Goal: Information Seeking & Learning: Learn about a topic

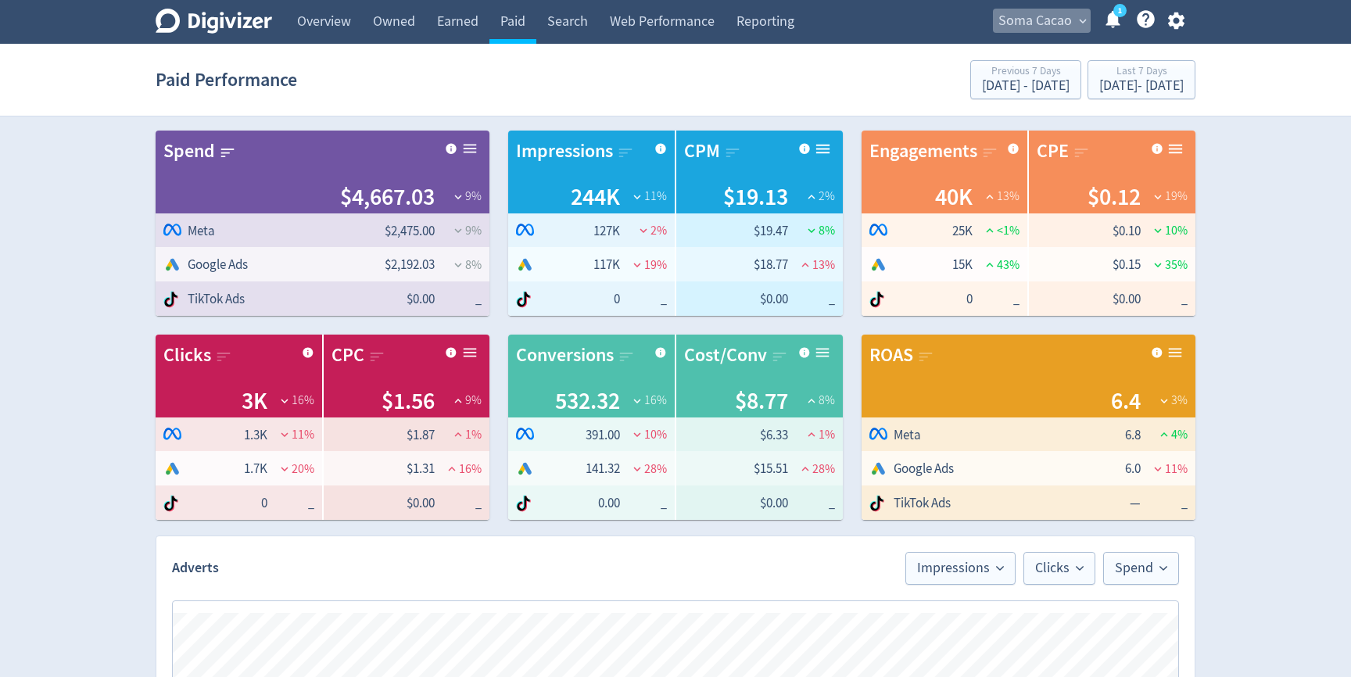
click at [1056, 16] on span "Soma Cacao" at bounding box center [1034, 21] width 73 height 25
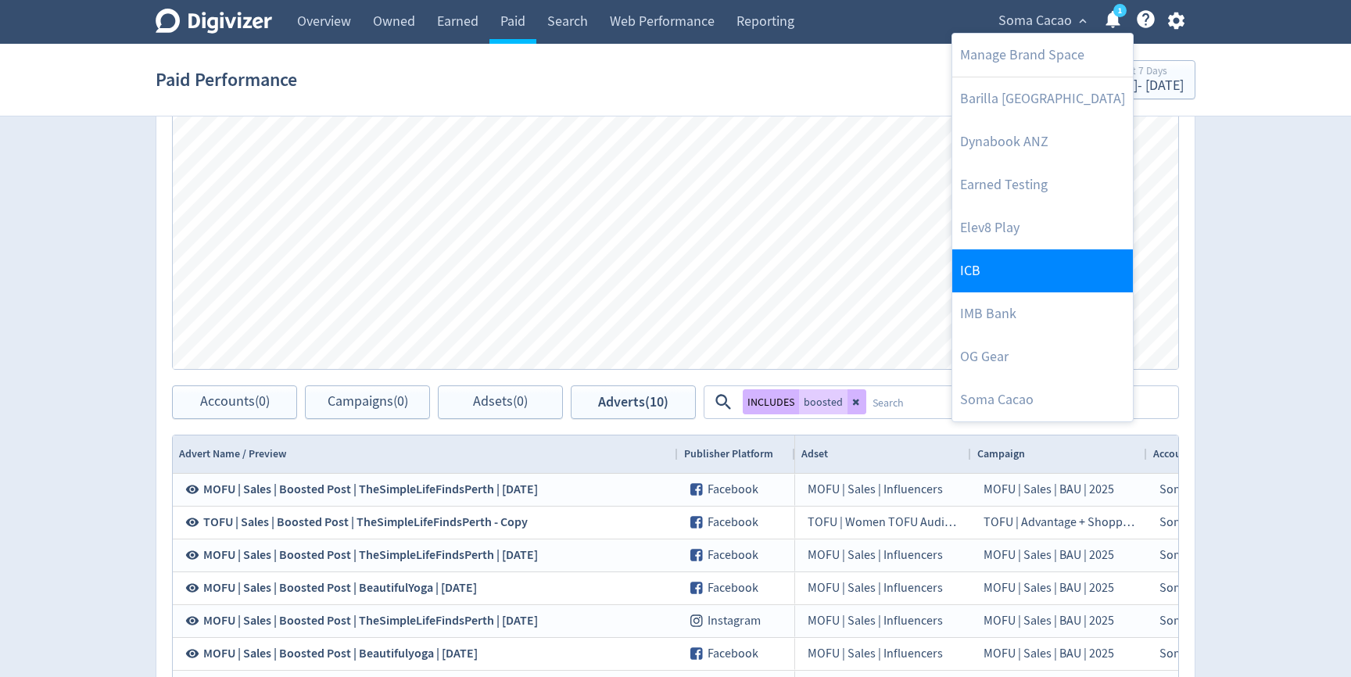
click at [989, 267] on link "ICB" at bounding box center [1042, 270] width 181 height 43
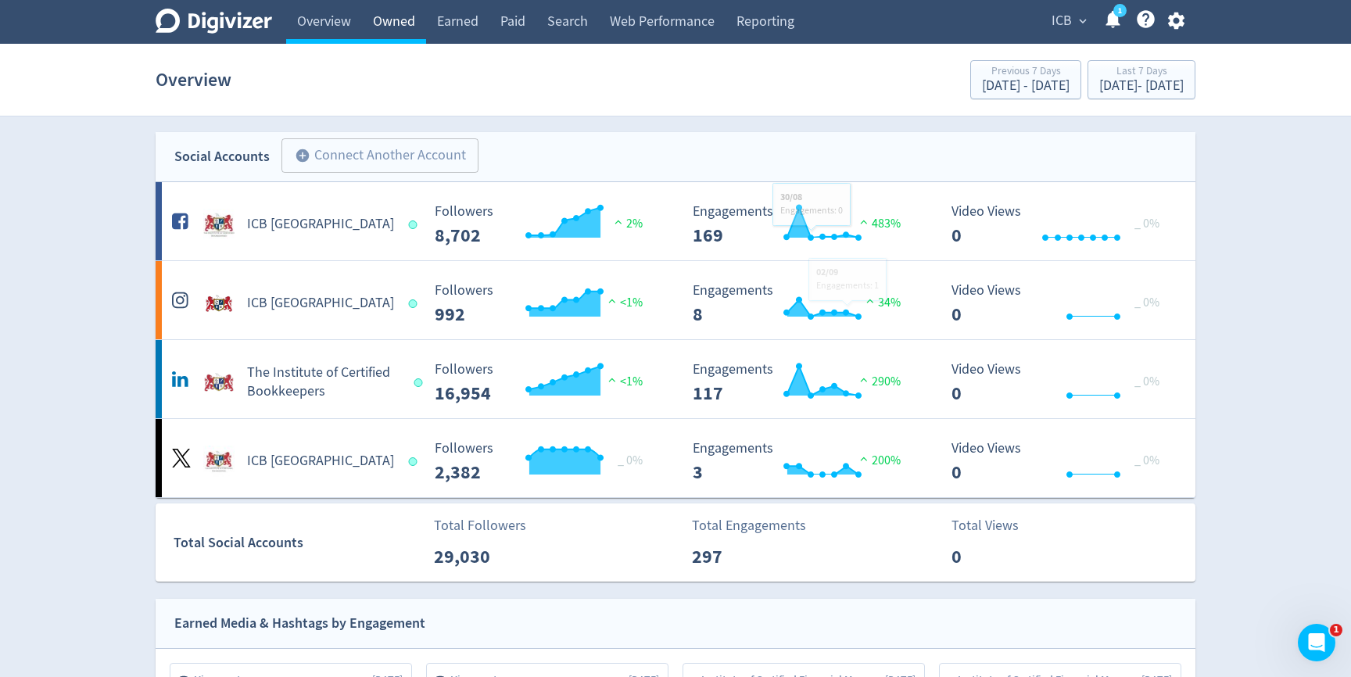
click at [392, 28] on link "Owned" at bounding box center [394, 22] width 64 height 44
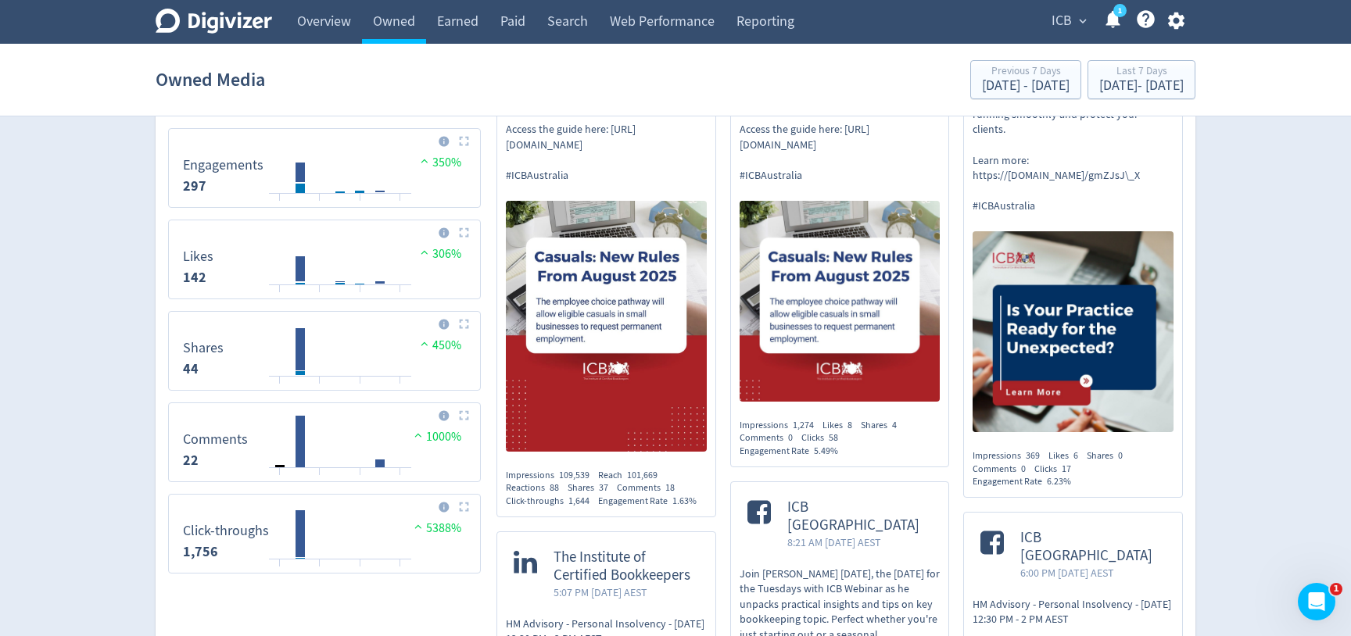
scroll to position [957, 0]
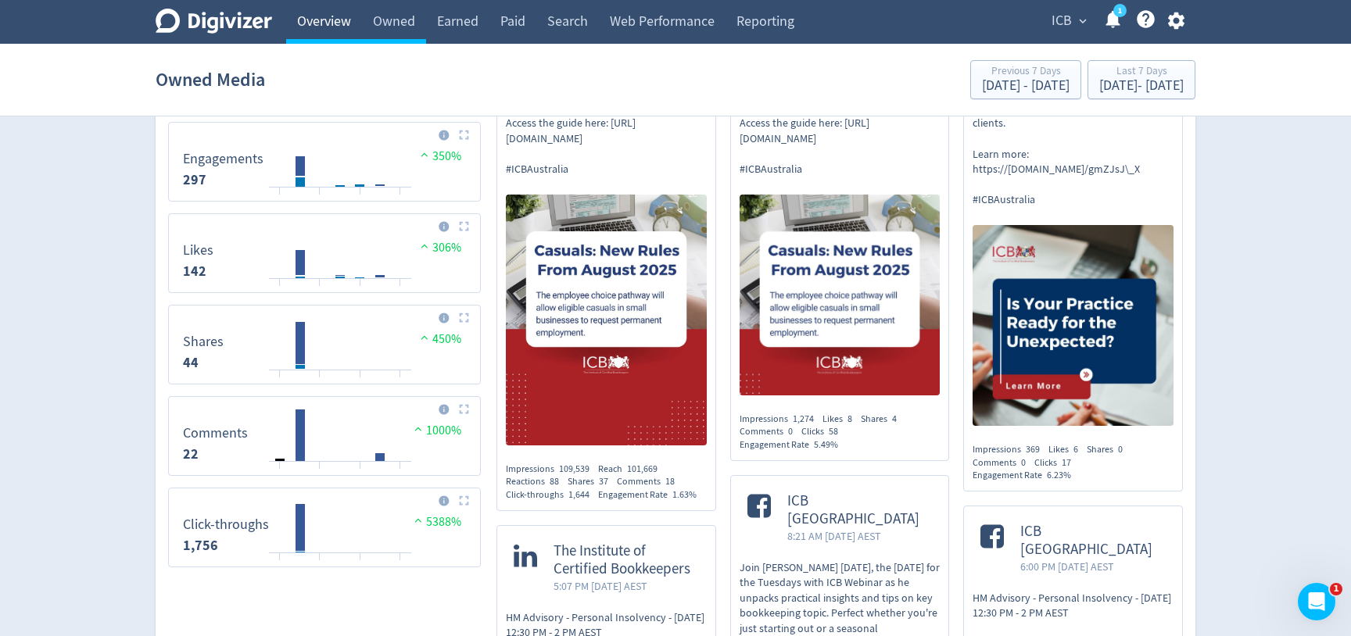
click at [303, 21] on link "Overview" at bounding box center [324, 22] width 76 height 44
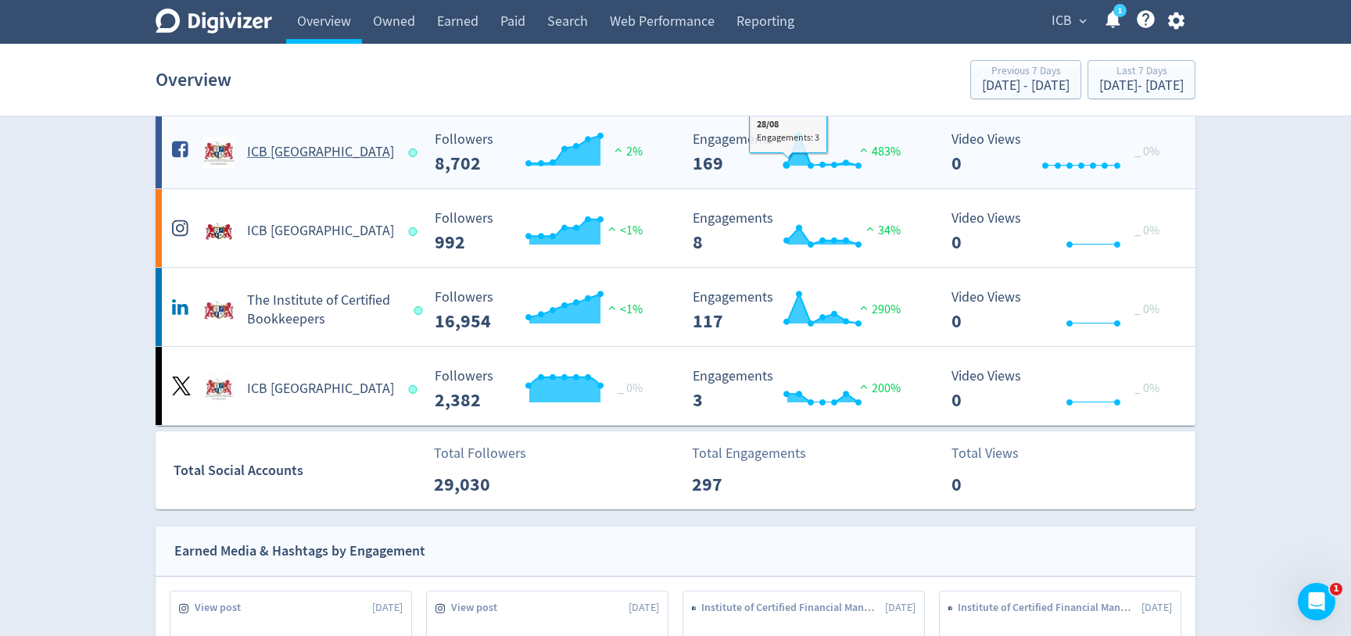
scroll to position [16, 0]
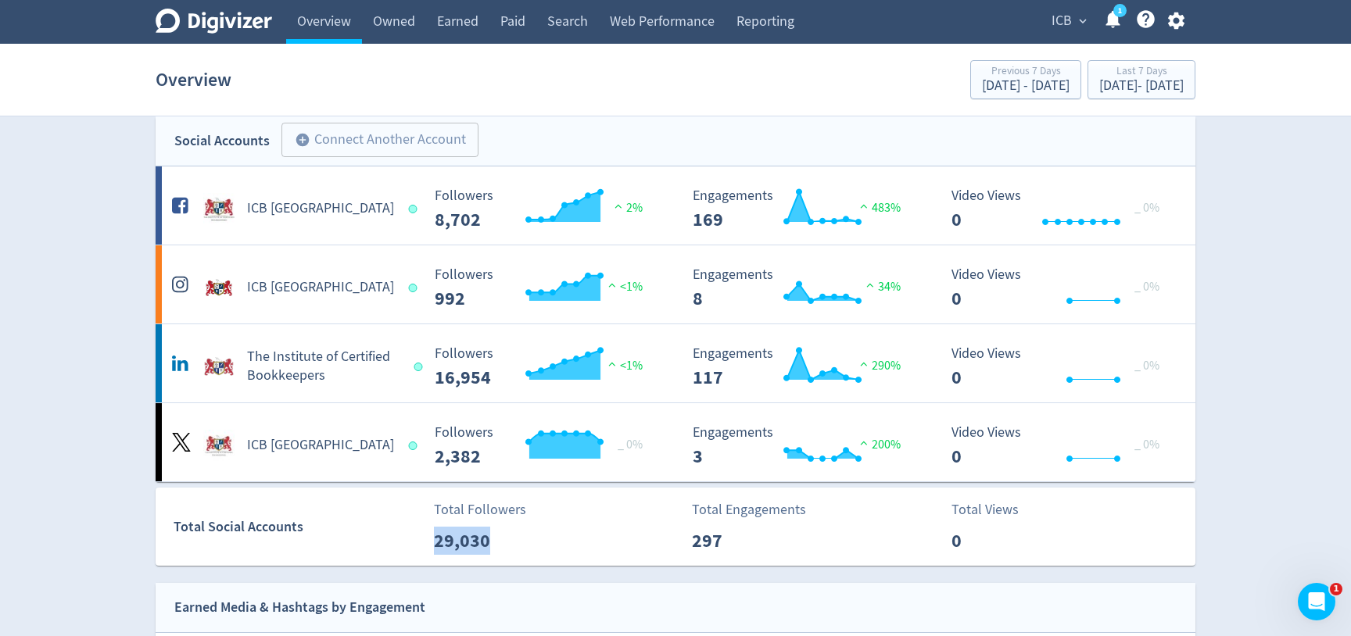
drag, startPoint x: 496, startPoint y: 538, endPoint x: 422, endPoint y: 538, distance: 73.5
click at [423, 538] on div "Total Followers 29,030" at bounding box center [553, 526] width 260 height 55
click at [543, 542] on div "Total Followers 29,030" at bounding box center [553, 526] width 257 height 55
click at [484, 535] on p "29,030" at bounding box center [479, 541] width 90 height 28
drag, startPoint x: 488, startPoint y: 535, endPoint x: 373, endPoint y: 535, distance: 115.7
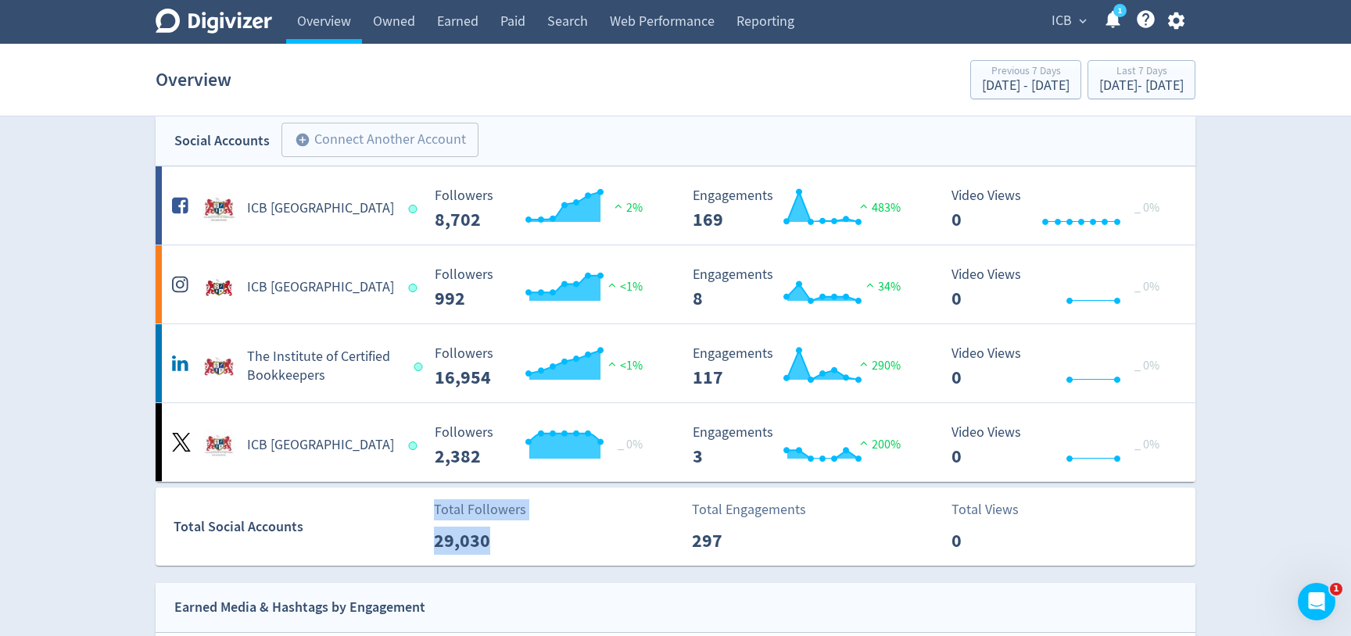
click at [373, 535] on div "Total Social Accounts Total Followers 29,030 Total Engagements 297 Total Views 0" at bounding box center [682, 527] width 1039 height 78
drag, startPoint x: 474, startPoint y: 460, endPoint x: 452, endPoint y: 141, distance: 319.7
click at [452, 141] on div "Social Accounts add_circle Connect Another Account add_circle ICB Australia Cre…" at bounding box center [675, 299] width 1039 height 366
click at [566, 130] on div "Social Accounts add_circle Connect Another Account add_circle" at bounding box center [675, 141] width 1039 height 50
drag, startPoint x: 434, startPoint y: 538, endPoint x: 509, endPoint y: 539, distance: 75.0
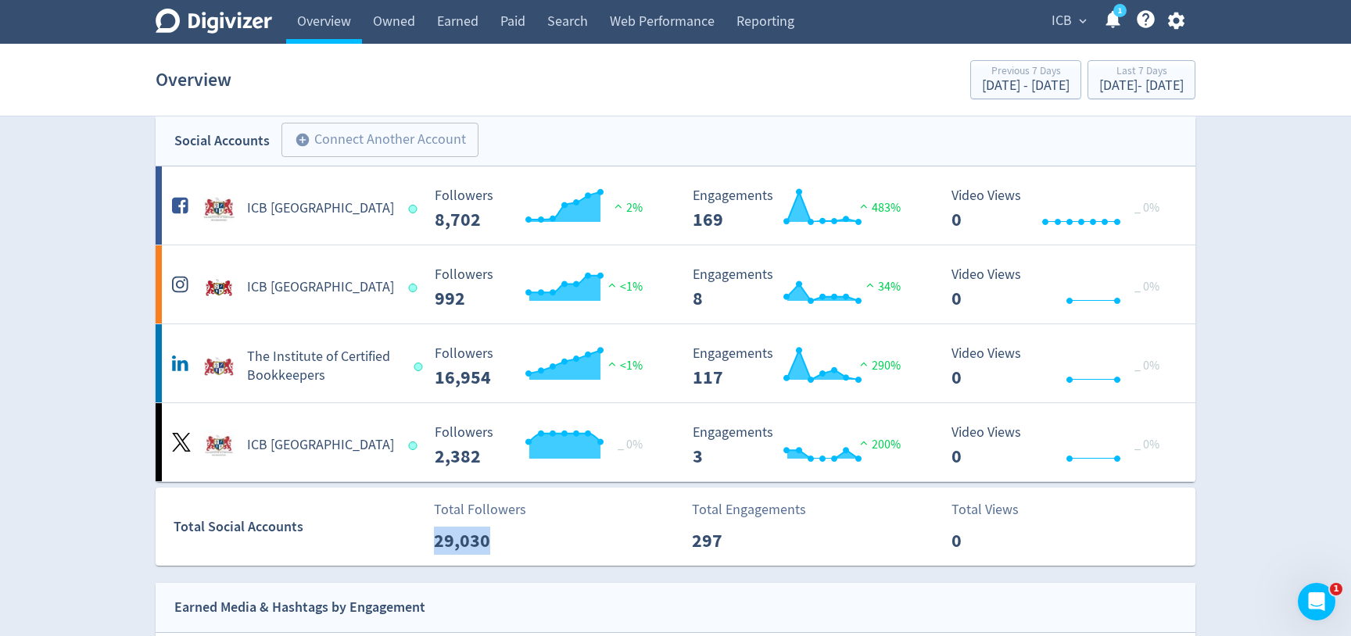
click at [509, 539] on p "29,030" at bounding box center [479, 541] width 90 height 28
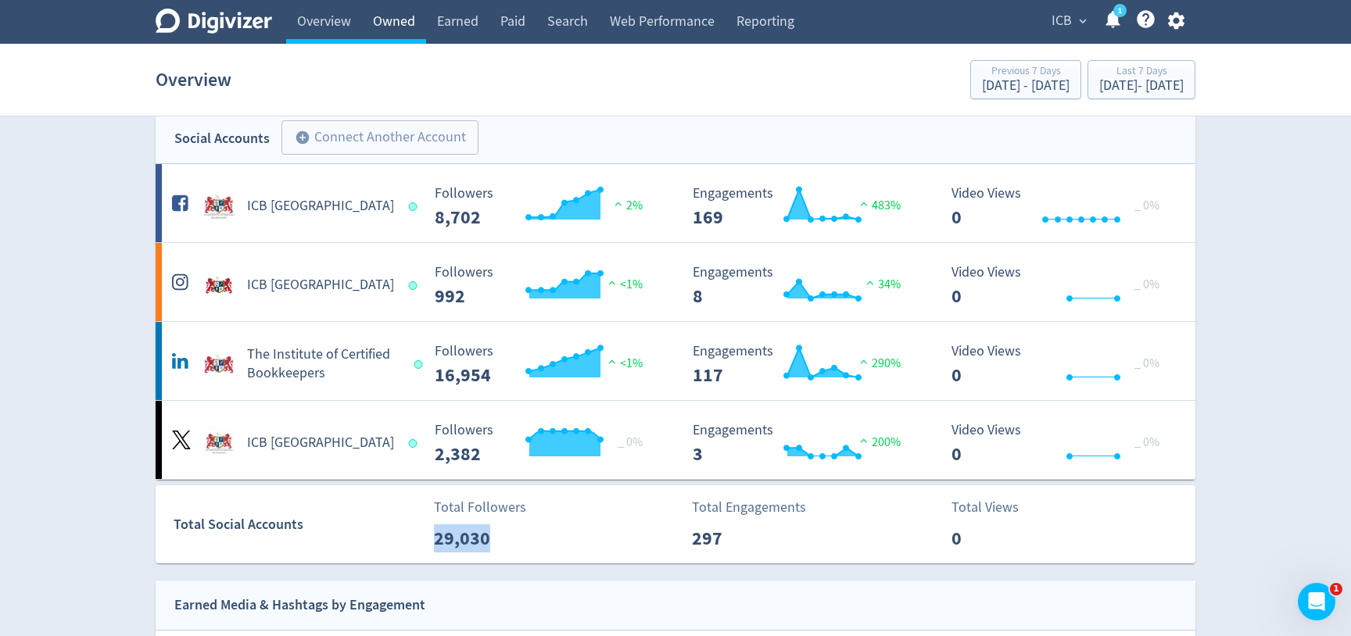
click at [402, 15] on link "Owned" at bounding box center [394, 22] width 64 height 44
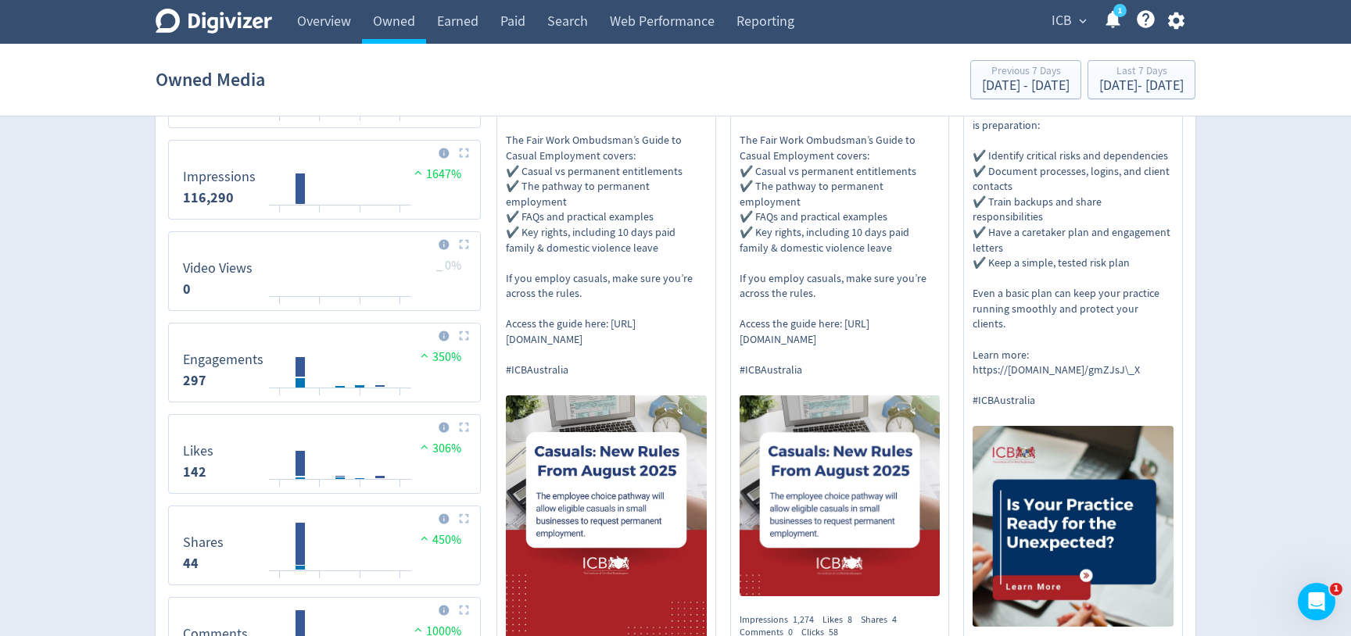
scroll to position [753, 0]
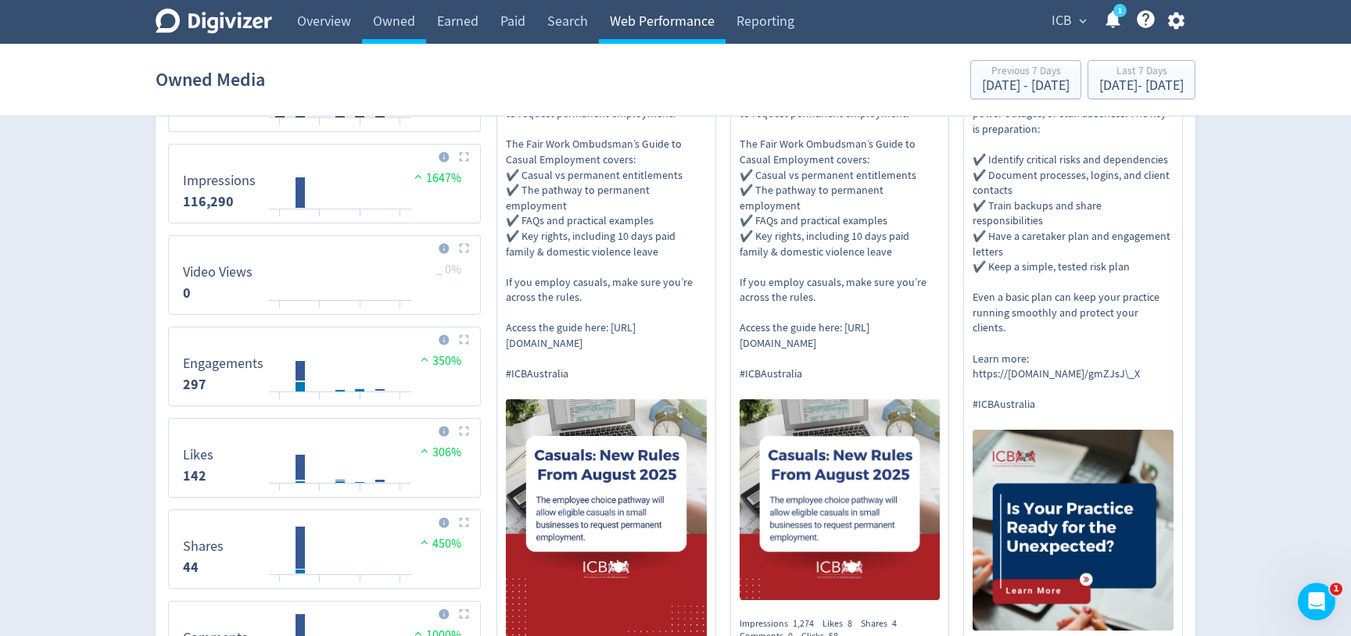
click at [677, 20] on link "Web Performance" at bounding box center [662, 22] width 127 height 44
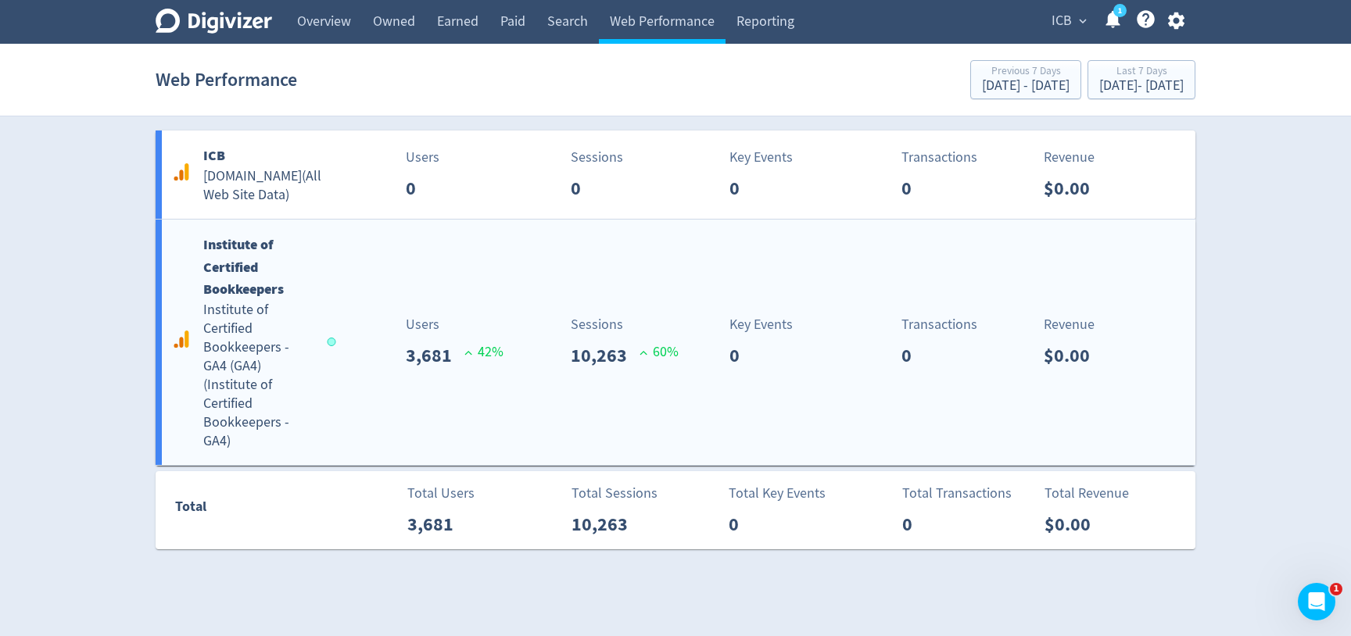
click at [504, 415] on div "Institute of Certified Bookkeepers Institute of Certified Bookkeepers - GA4 (GA…" at bounding box center [675, 342] width 1039 height 245
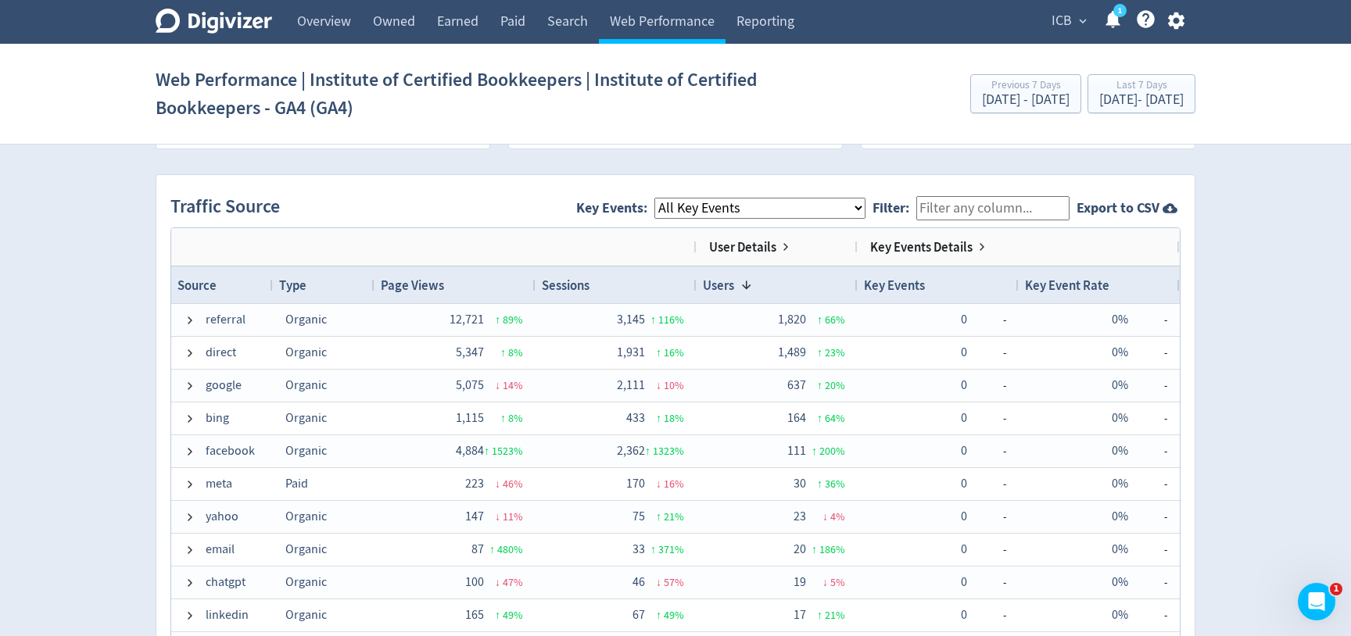
scroll to position [996, 0]
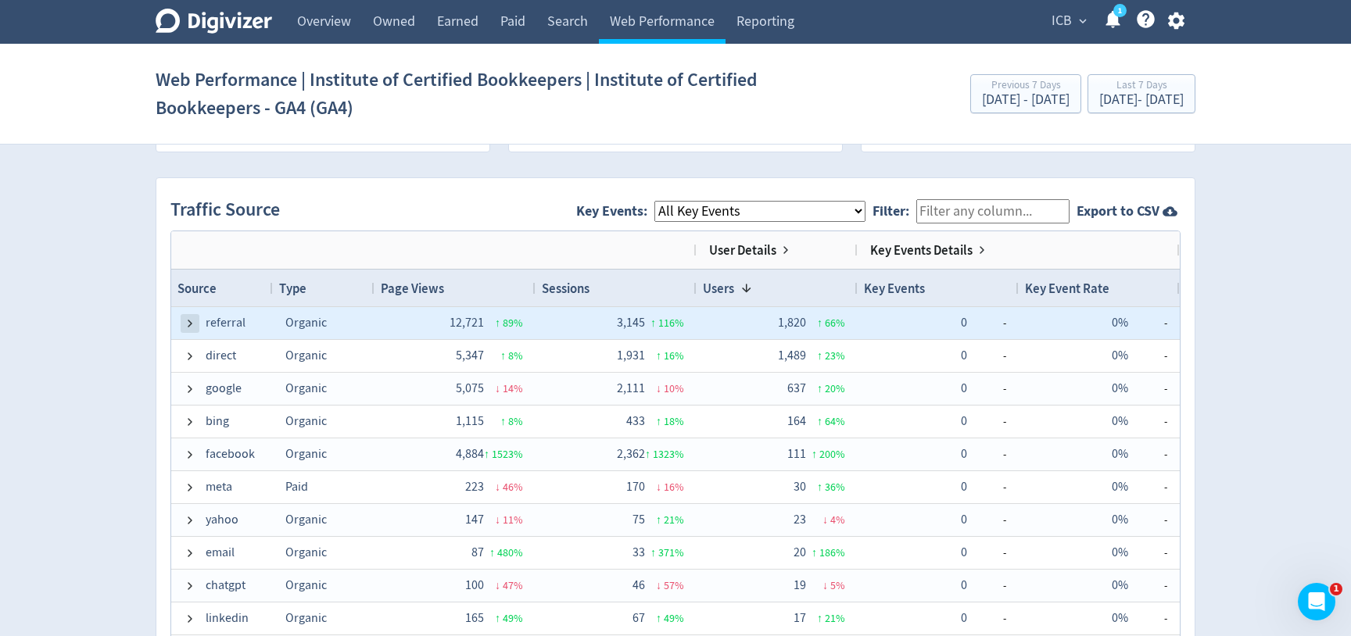
click at [188, 321] on span at bounding box center [190, 323] width 13 height 13
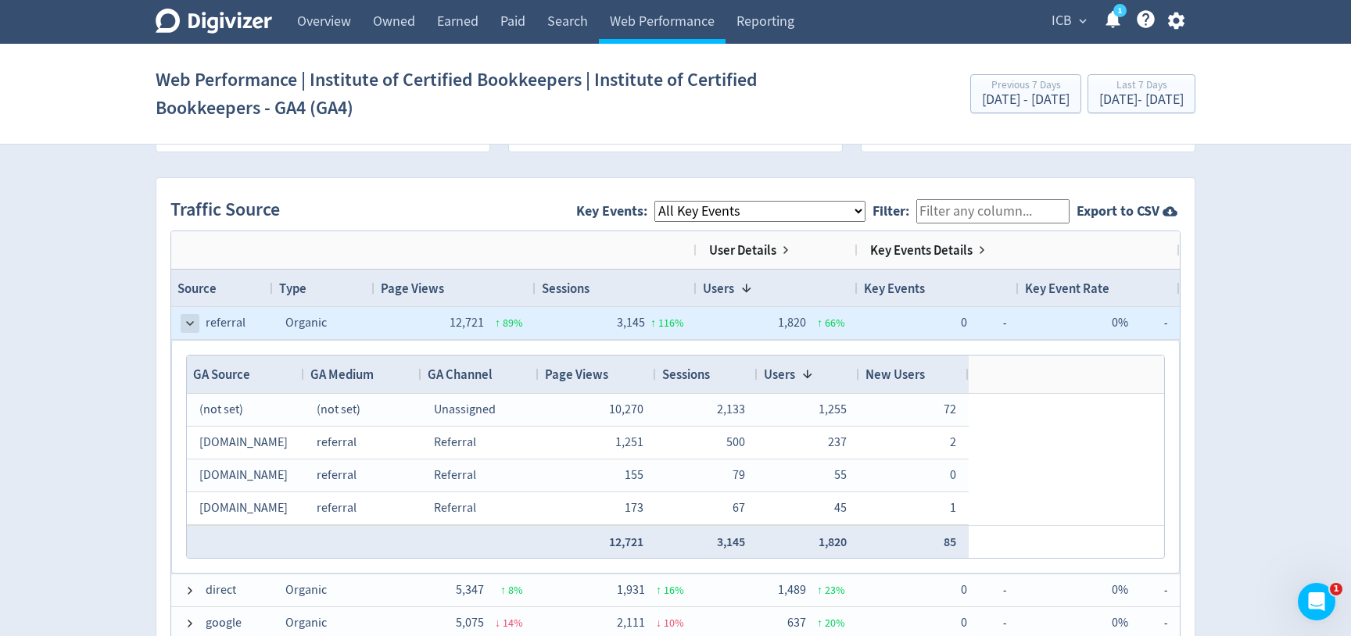
click at [184, 324] on span at bounding box center [190, 323] width 13 height 13
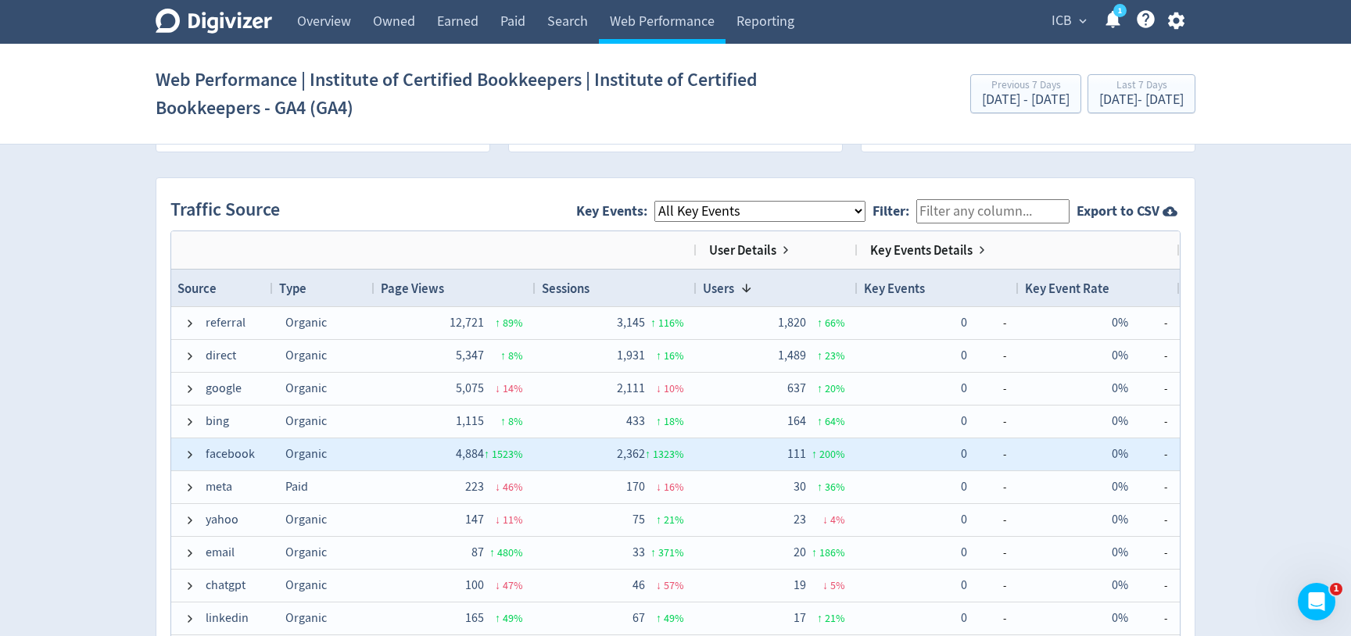
scroll to position [44, 0]
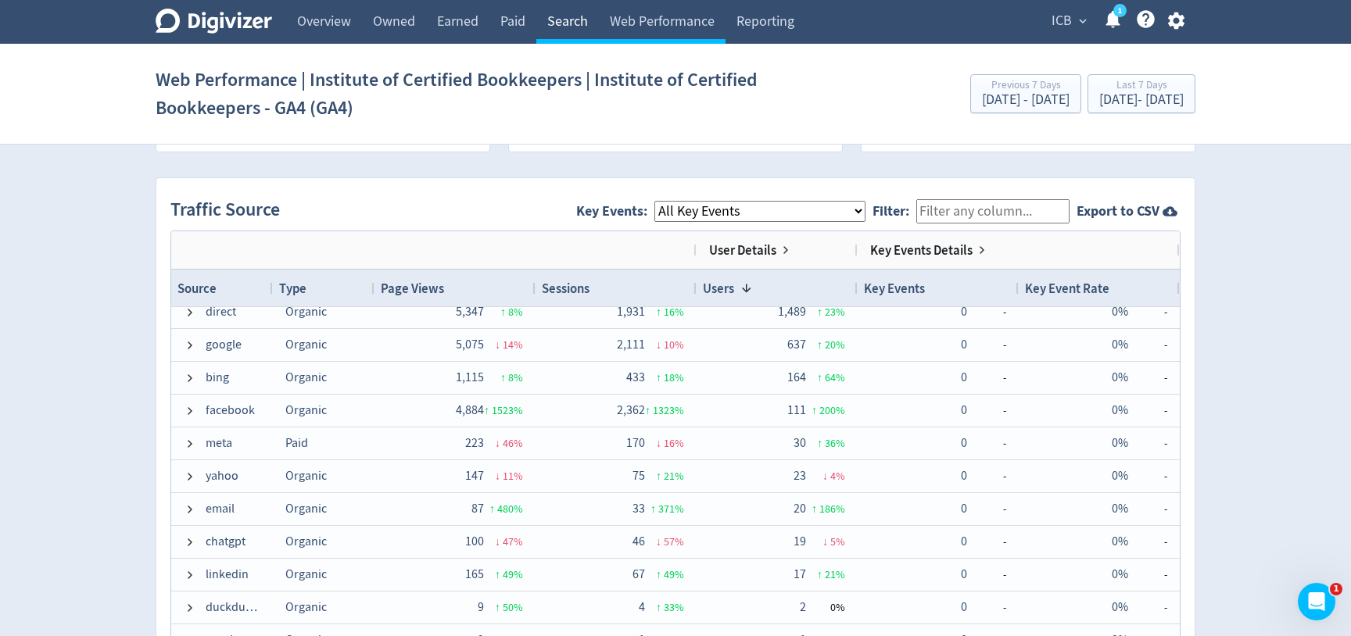
click at [548, 20] on link "Search" at bounding box center [567, 22] width 63 height 44
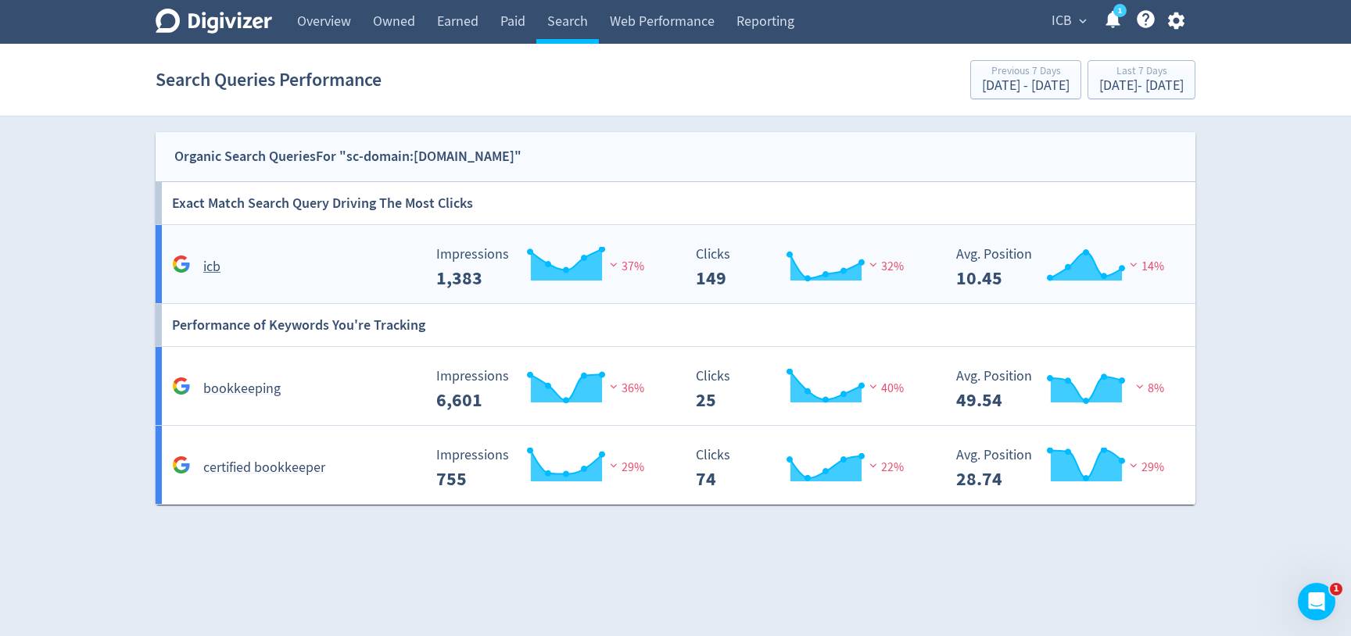
click at [215, 259] on h5 "icb" at bounding box center [211, 267] width 17 height 19
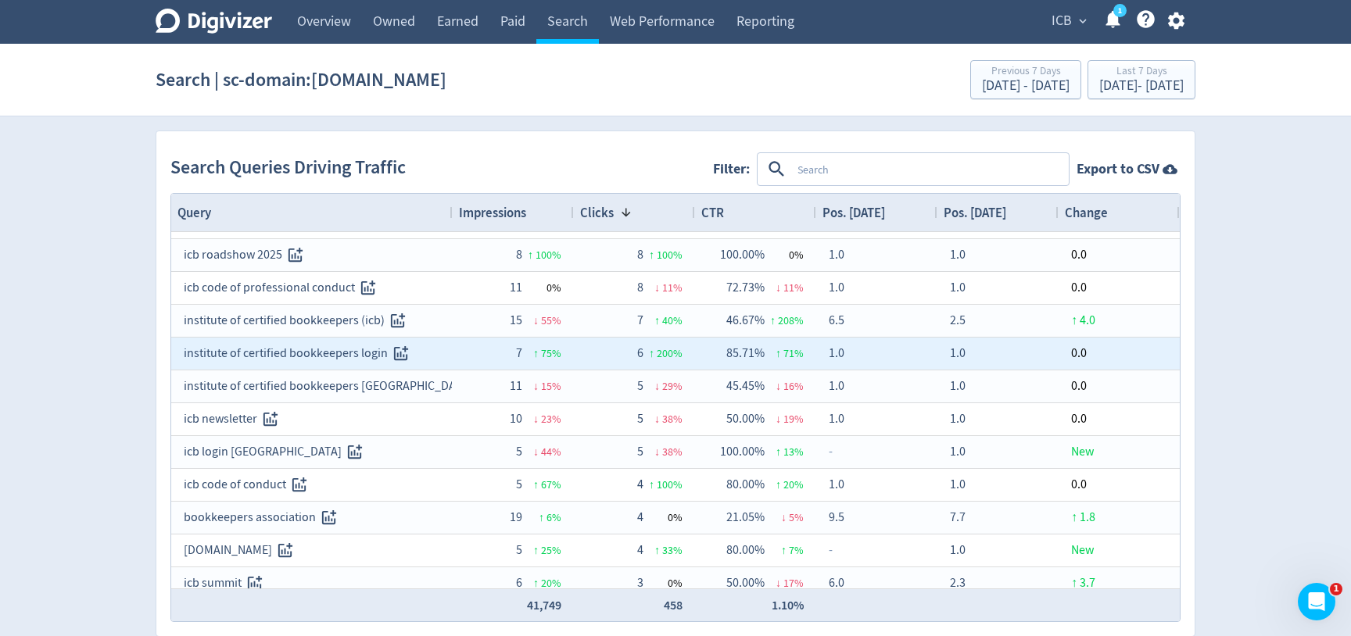
scroll to position [192, 0]
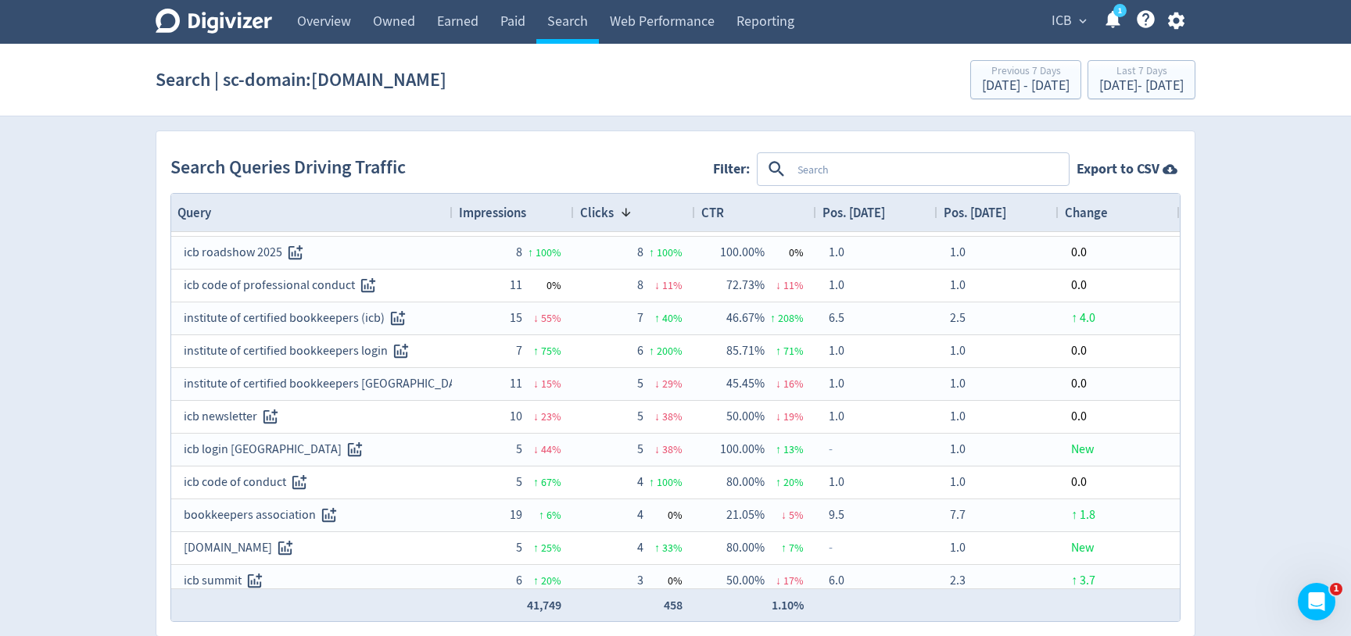
click at [244, 222] on div "Query" at bounding box center [311, 213] width 269 height 30
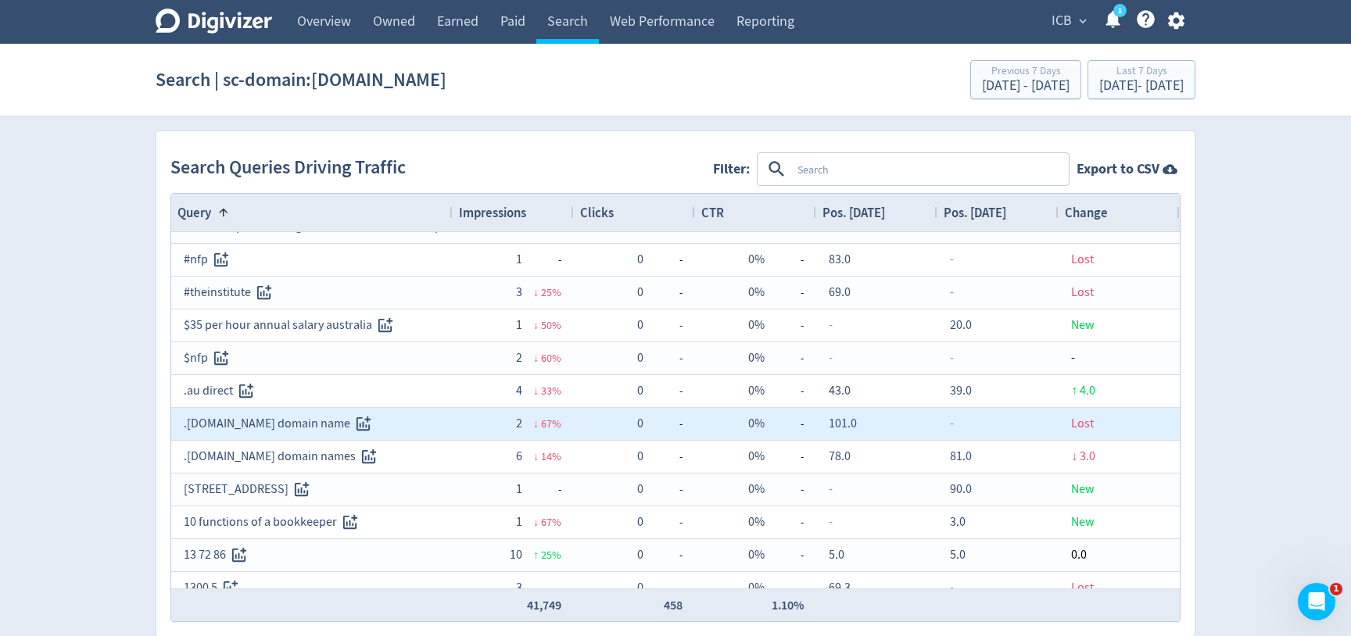
scroll to position [0, 0]
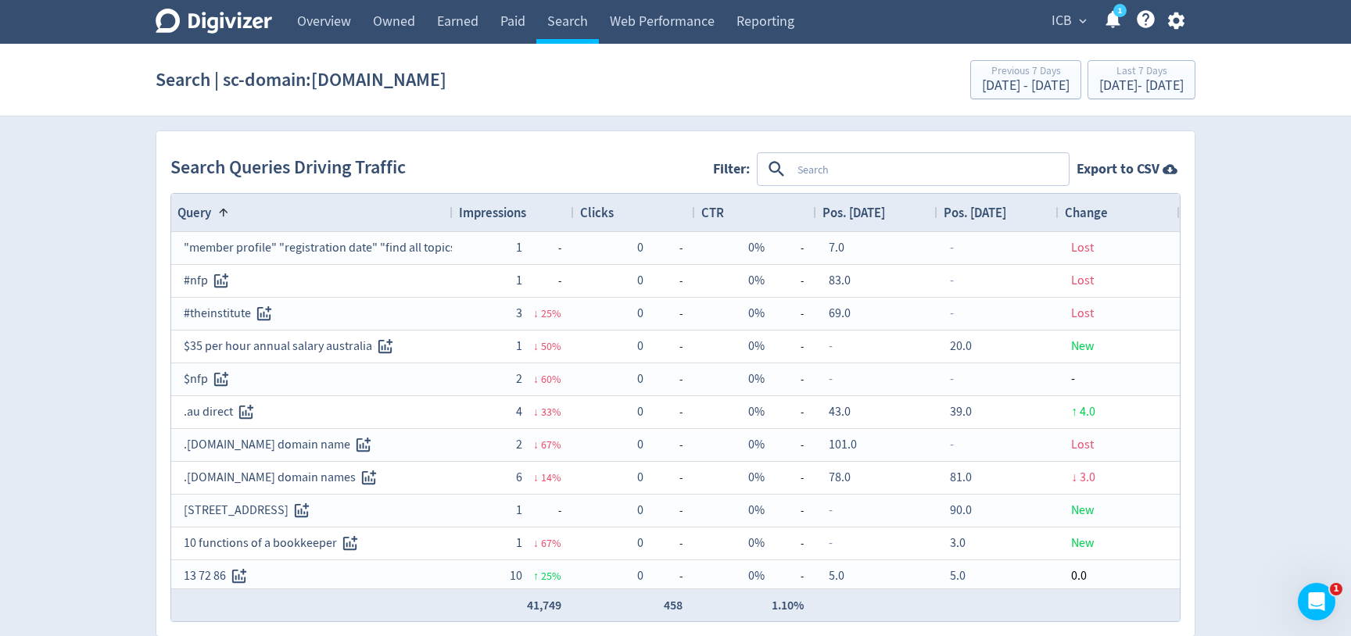
click at [358, 214] on div "Query 1" at bounding box center [311, 213] width 269 height 30
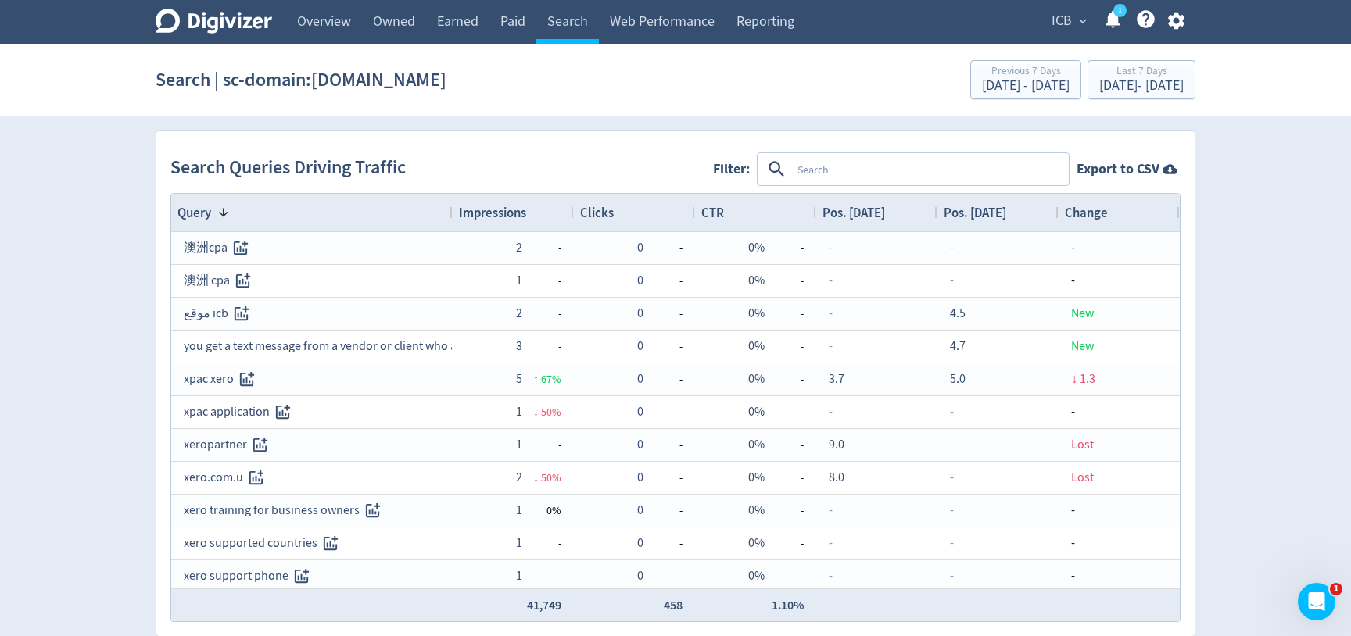
click at [816, 159] on textarea at bounding box center [929, 169] width 276 height 29
type textarea "icb"
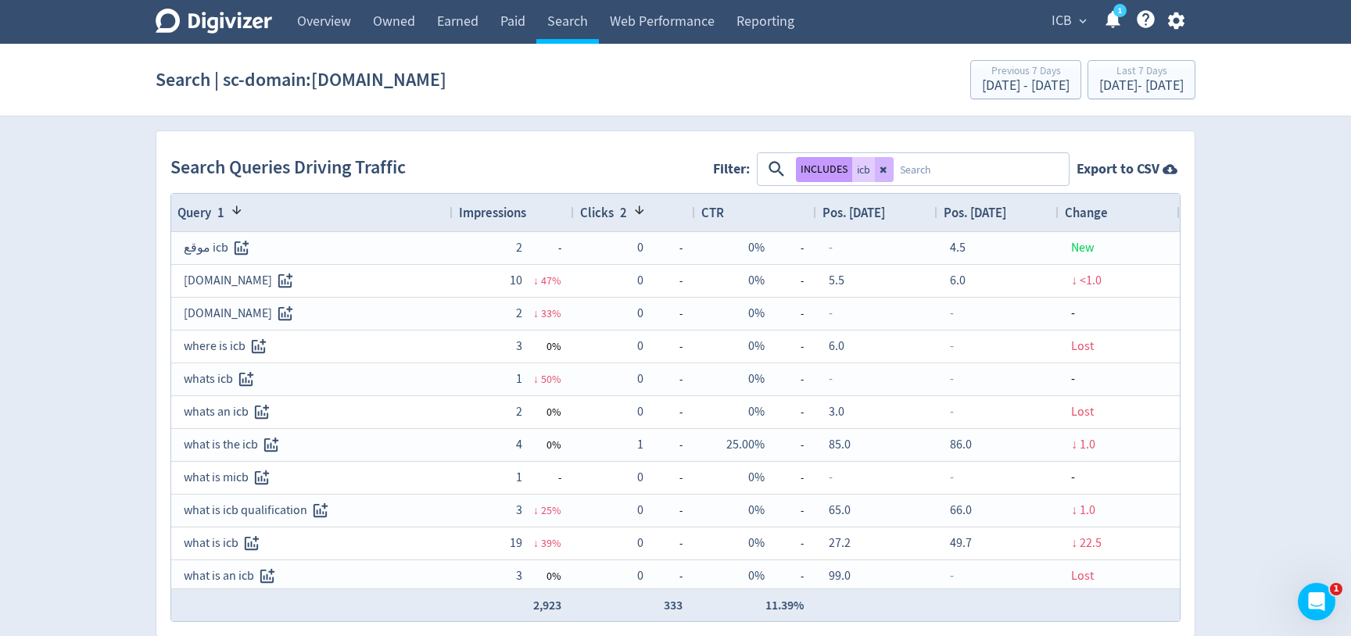
click at [821, 174] on button "INCLUDES" at bounding box center [824, 169] width 56 height 25
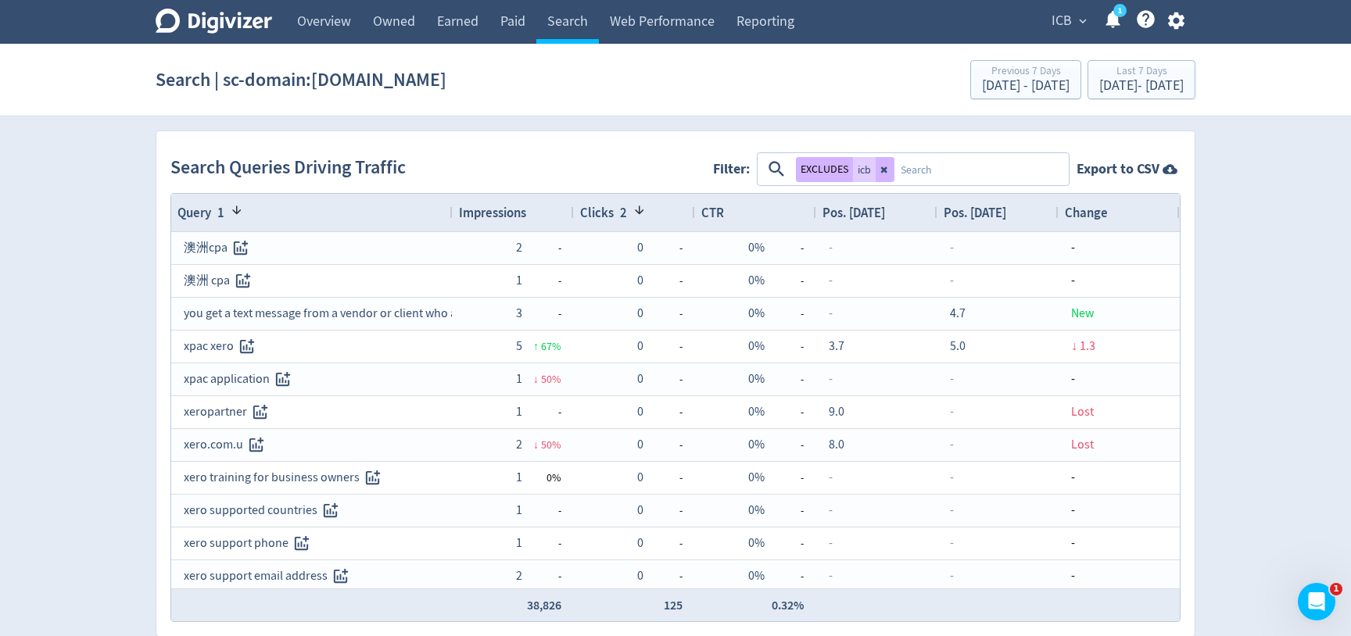
click at [521, 206] on span "Impressions" at bounding box center [492, 212] width 67 height 17
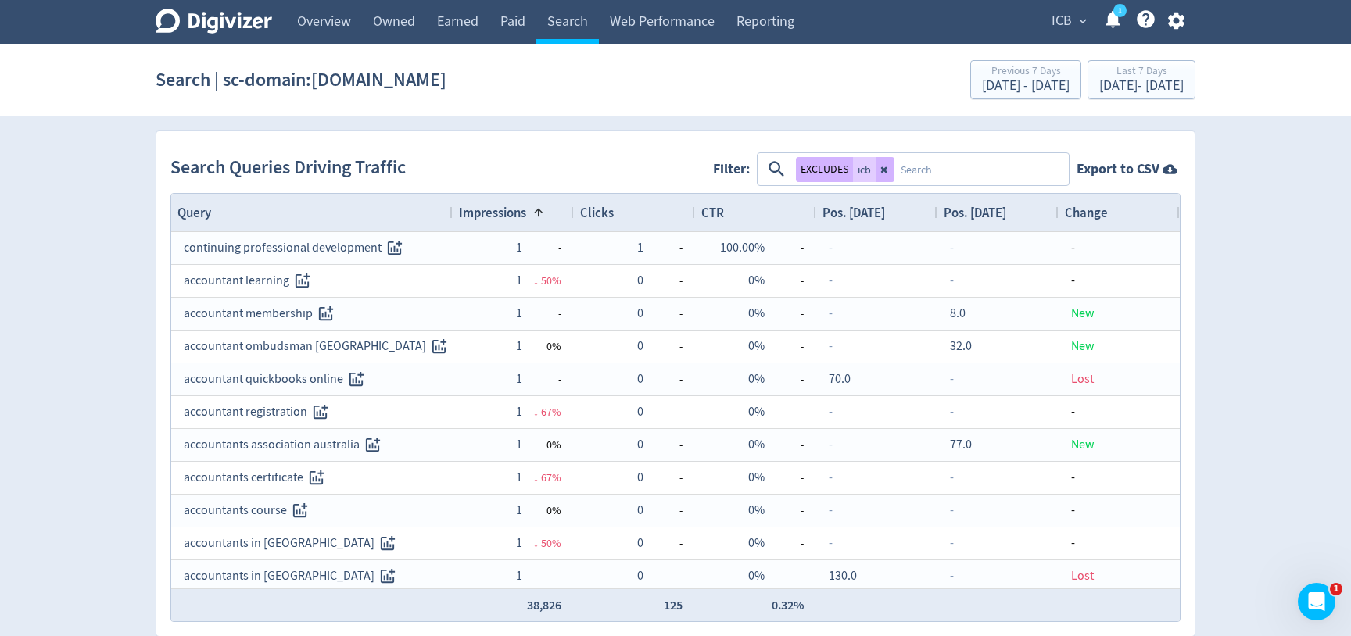
click at [521, 206] on span "Impressions" at bounding box center [492, 212] width 67 height 17
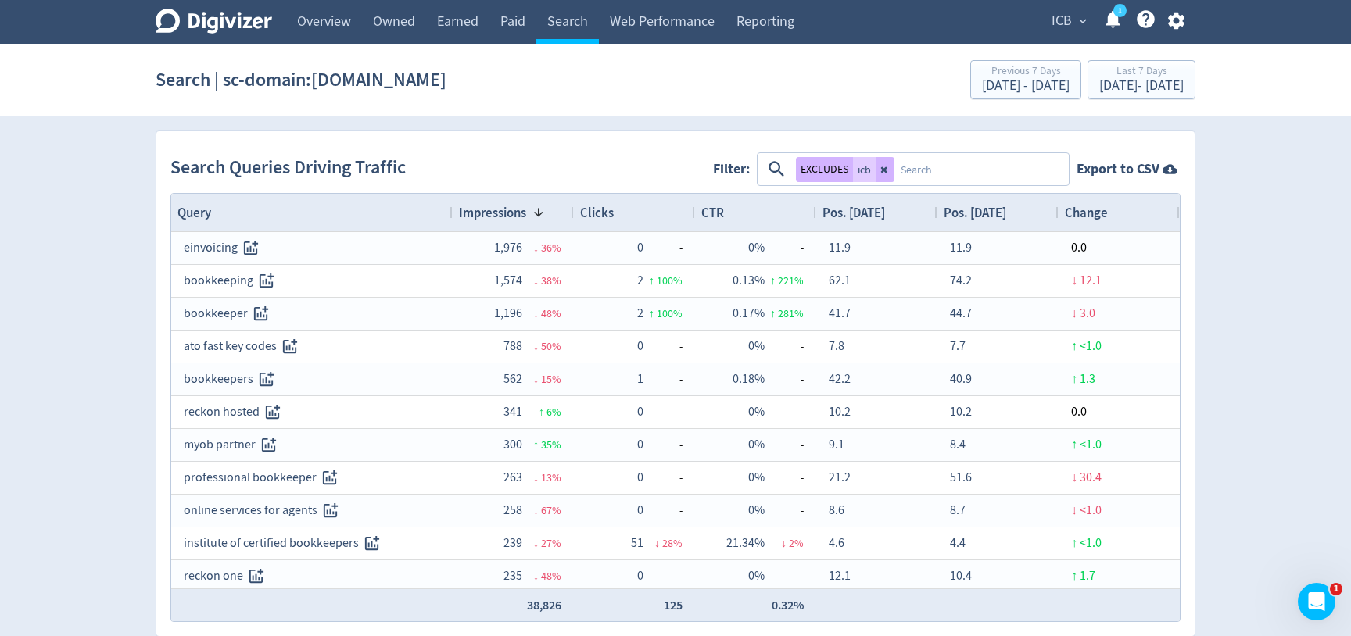
click at [889, 170] on icon at bounding box center [884, 169] width 9 height 9
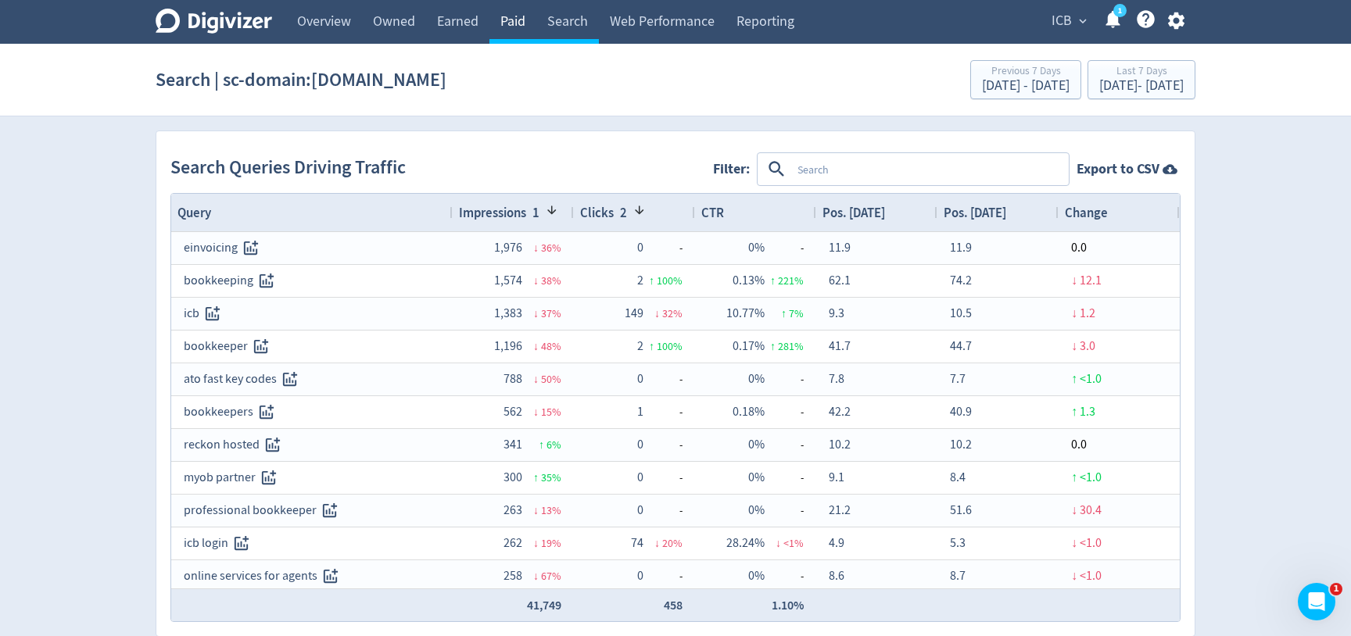
click at [522, 13] on link "Paid" at bounding box center [512, 22] width 47 height 44
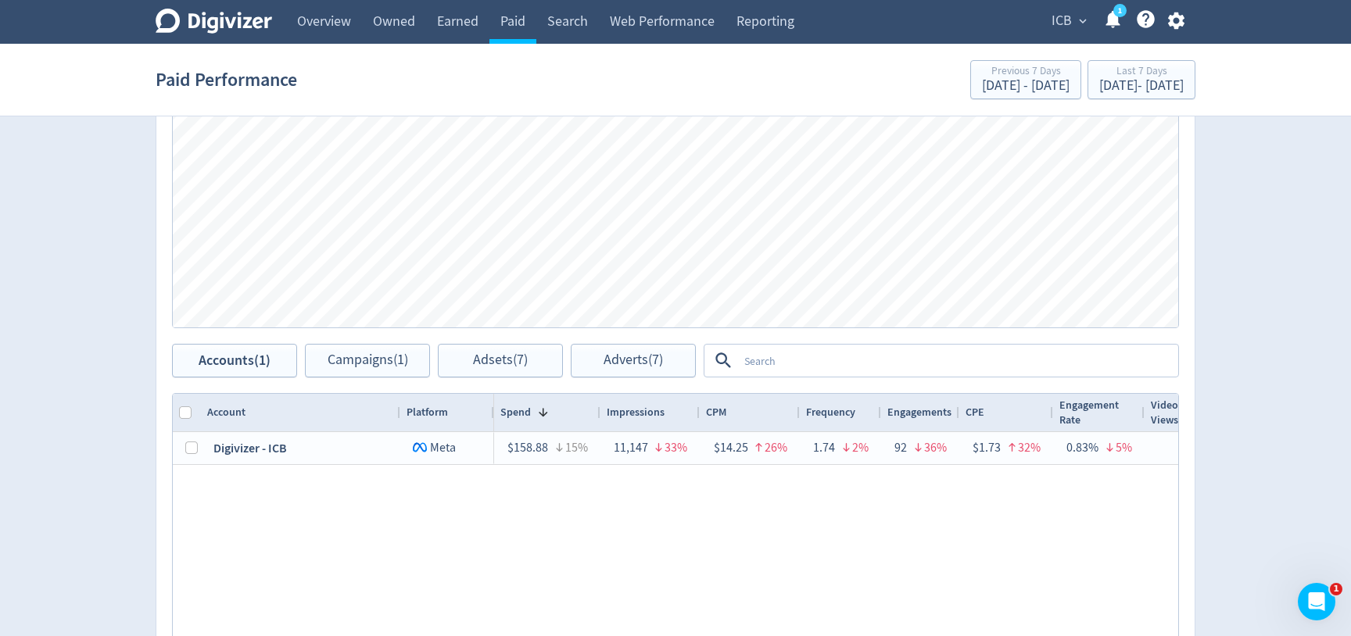
scroll to position [453, 0]
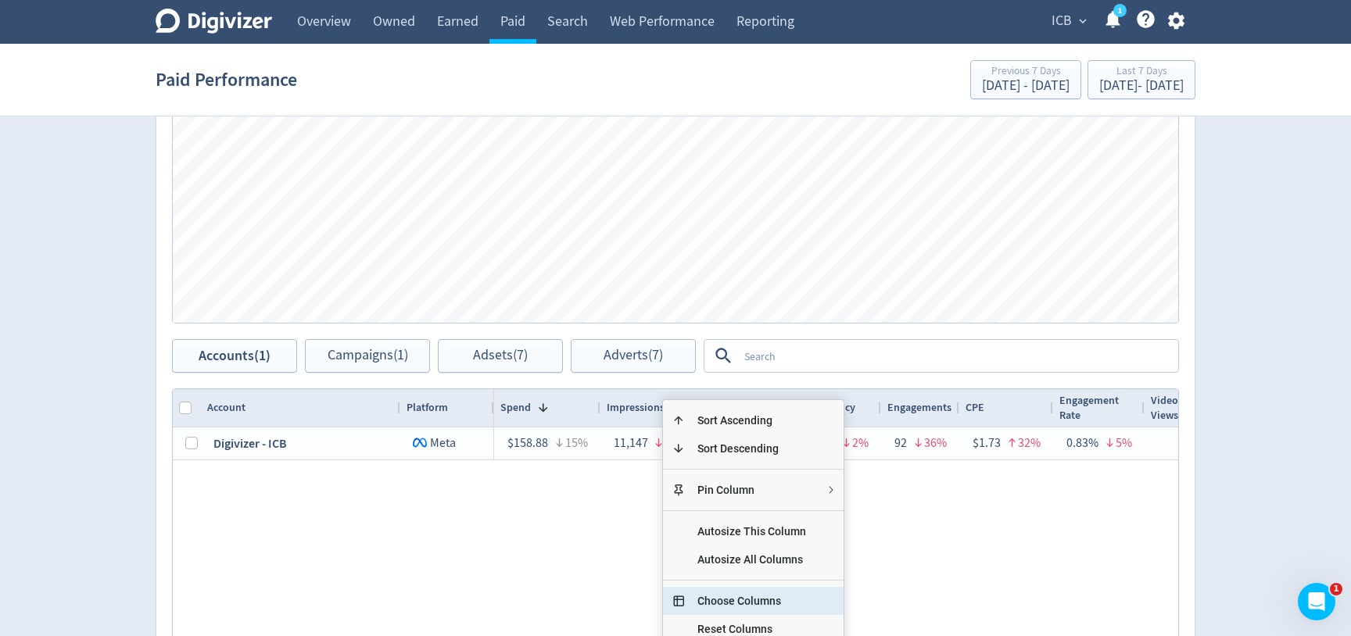
click at [745, 598] on span "Choose Columns" at bounding box center [752, 601] width 134 height 28
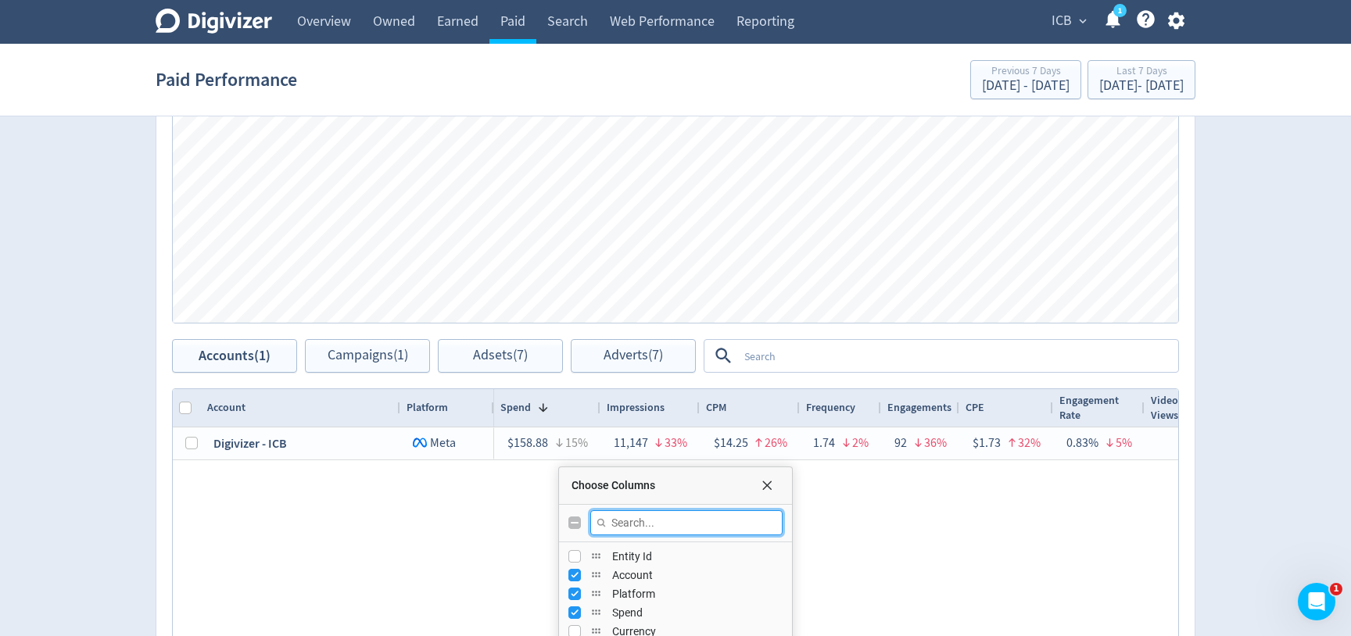
click at [699, 521] on input "Filter Columns Input" at bounding box center [686, 522] width 192 height 25
type input "reach"
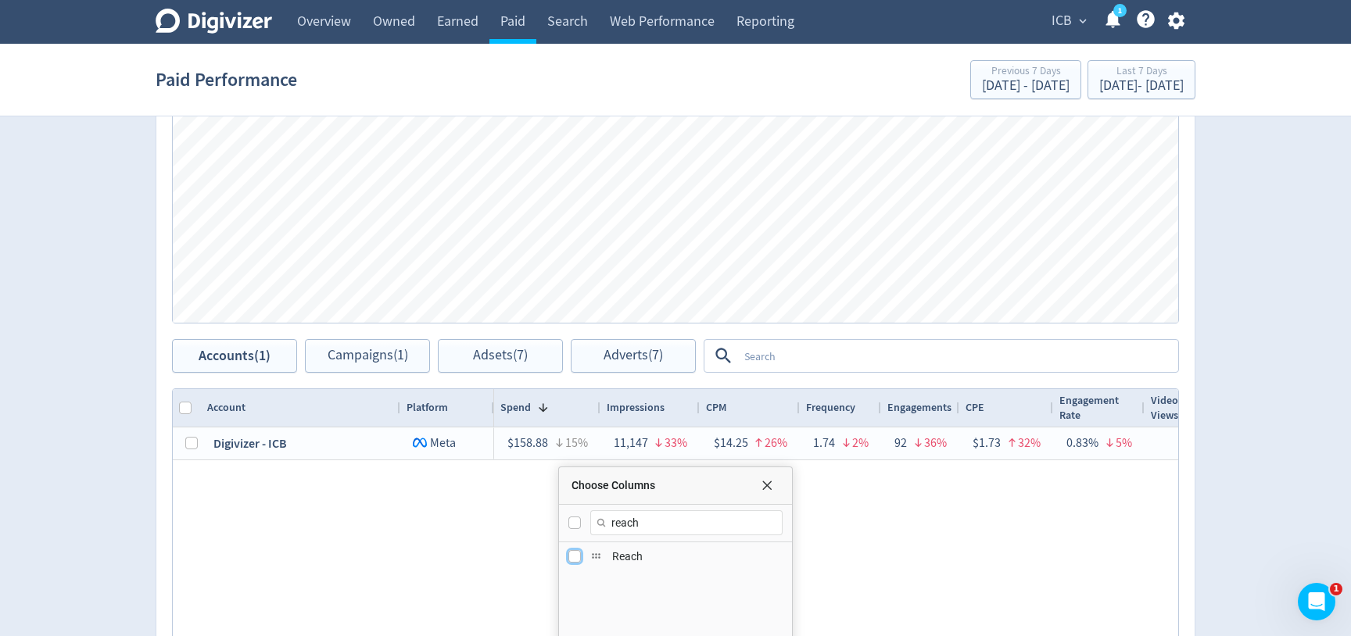
click at [576, 557] on input "Press SPACE to toggle visibility (hidden)" at bounding box center [574, 556] width 13 height 13
checkbox input "true"
click at [865, 569] on div "$158.88 15% 11,147 33% $14.25 26% 1.74 2% 92 36% $1.73 32% 0.83% 5% 0 — — 0.00%…" at bounding box center [836, 587] width 684 height 318
click at [764, 480] on span "Choose Columns" at bounding box center [766, 485] width 13 height 13
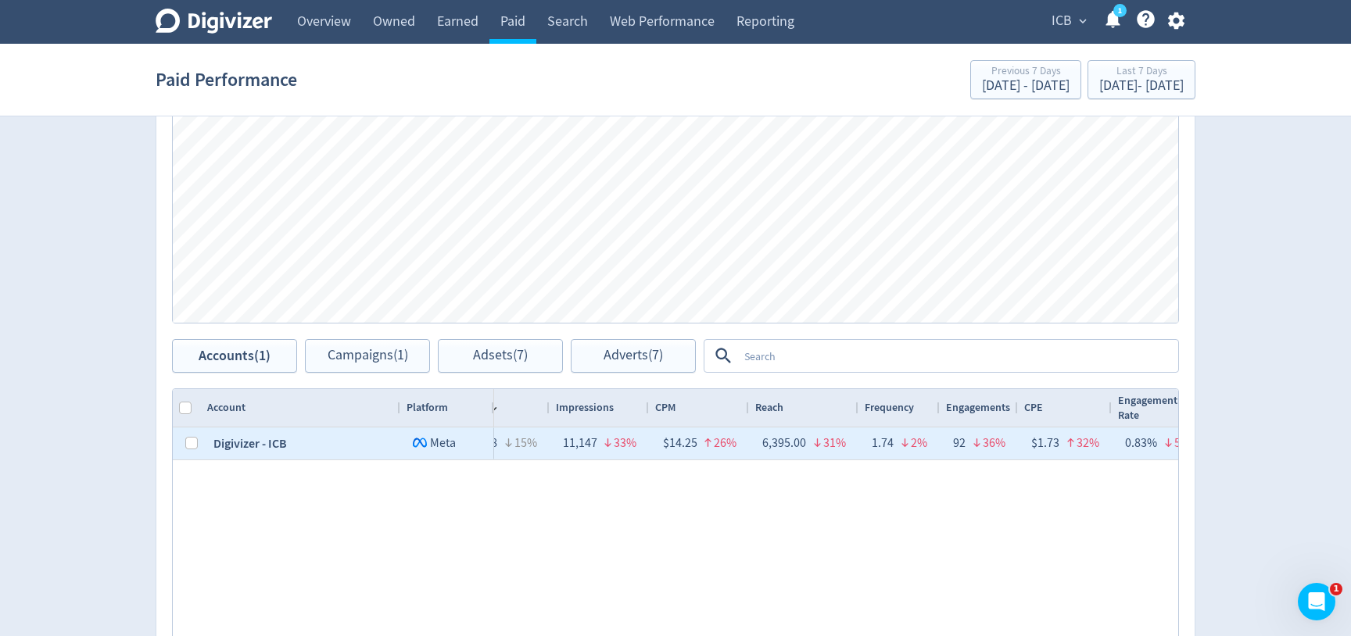
scroll to position [0, 50]
drag, startPoint x: 803, startPoint y: 445, endPoint x: 767, endPoint y: 444, distance: 36.0
click at [767, 444] on div "6,395.00" at bounding box center [785, 443] width 44 height 30
click at [870, 453] on div "1.74 2%" at bounding box center [899, 444] width 81 height 32
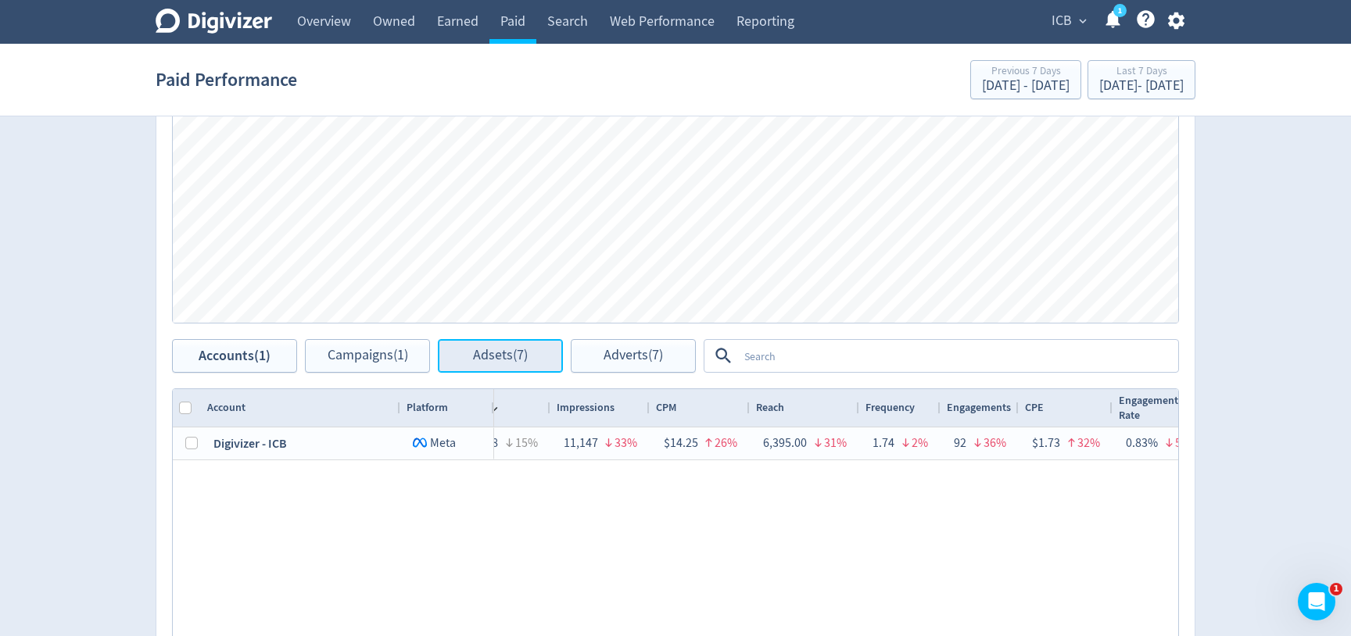
click at [531, 360] on button "Adsets (7)" at bounding box center [500, 356] width 125 height 34
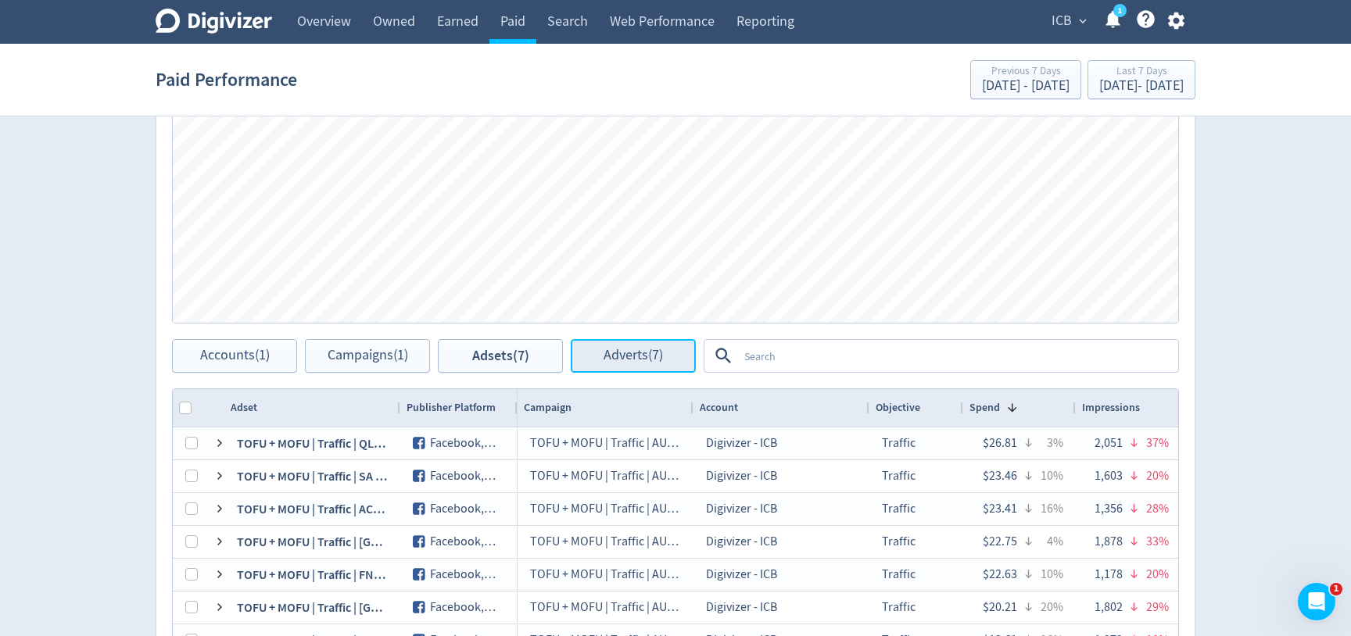
click at [609, 360] on span "Adverts (7)" at bounding box center [632, 356] width 59 height 15
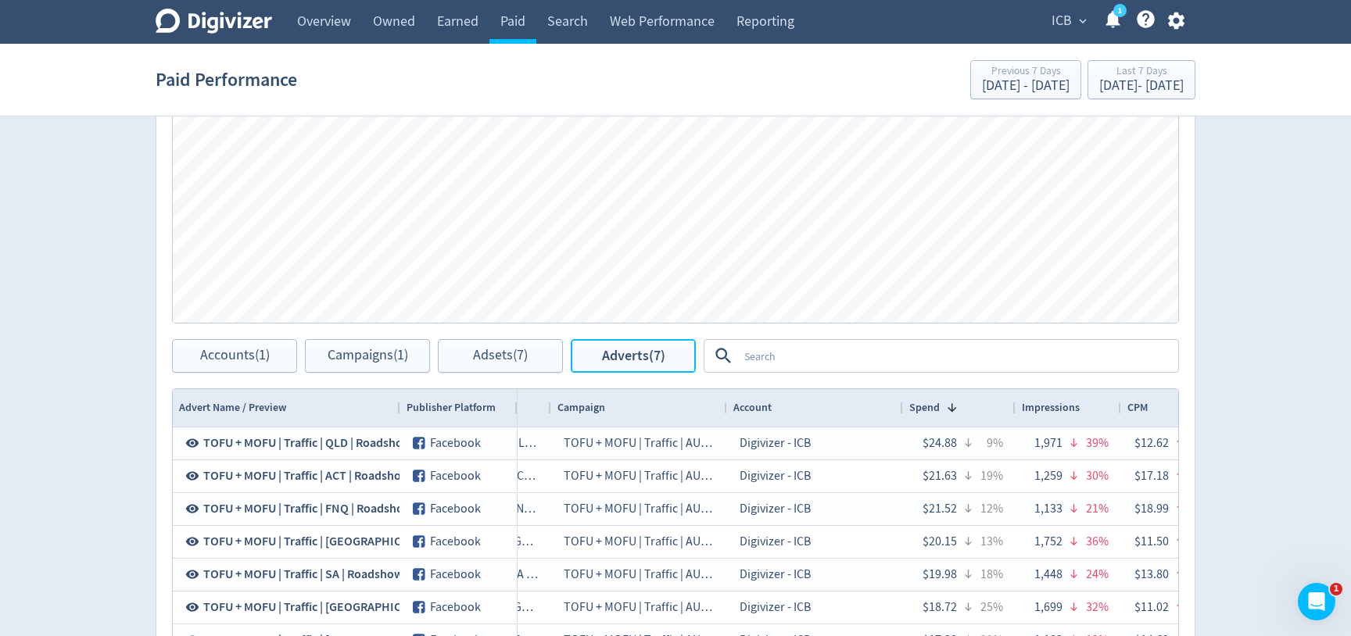
scroll to position [0, 197]
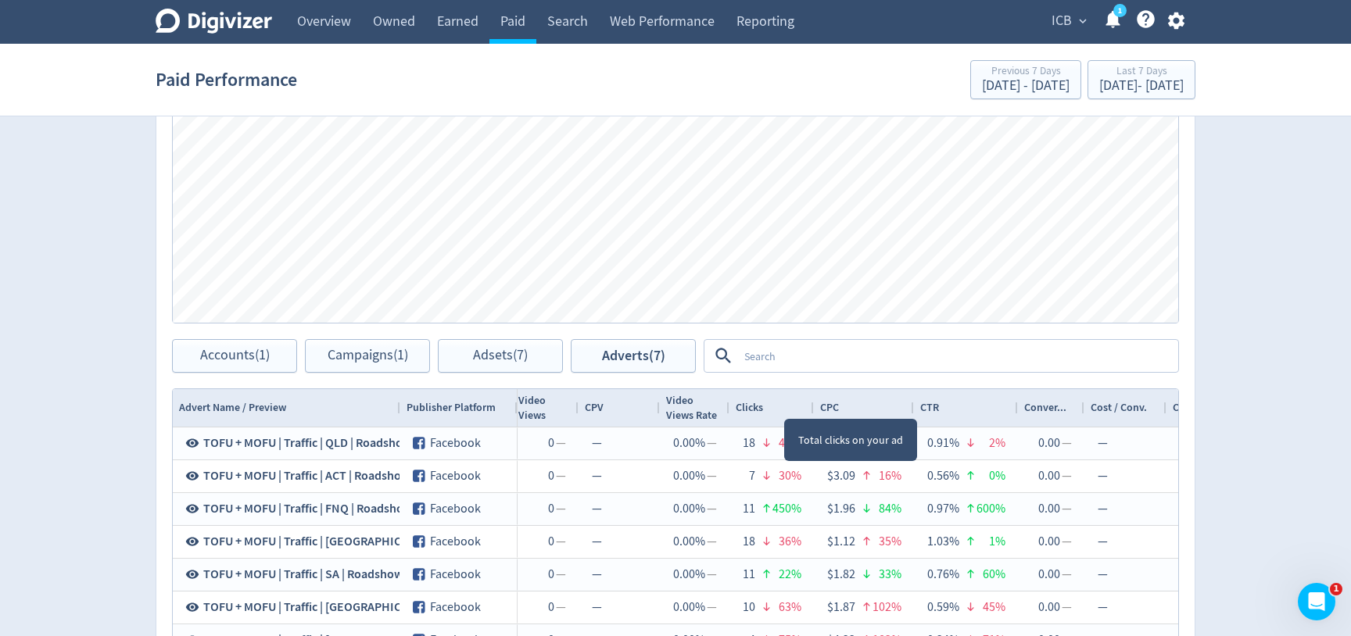
click at [779, 403] on div "Clicks" at bounding box center [771, 408] width 72 height 30
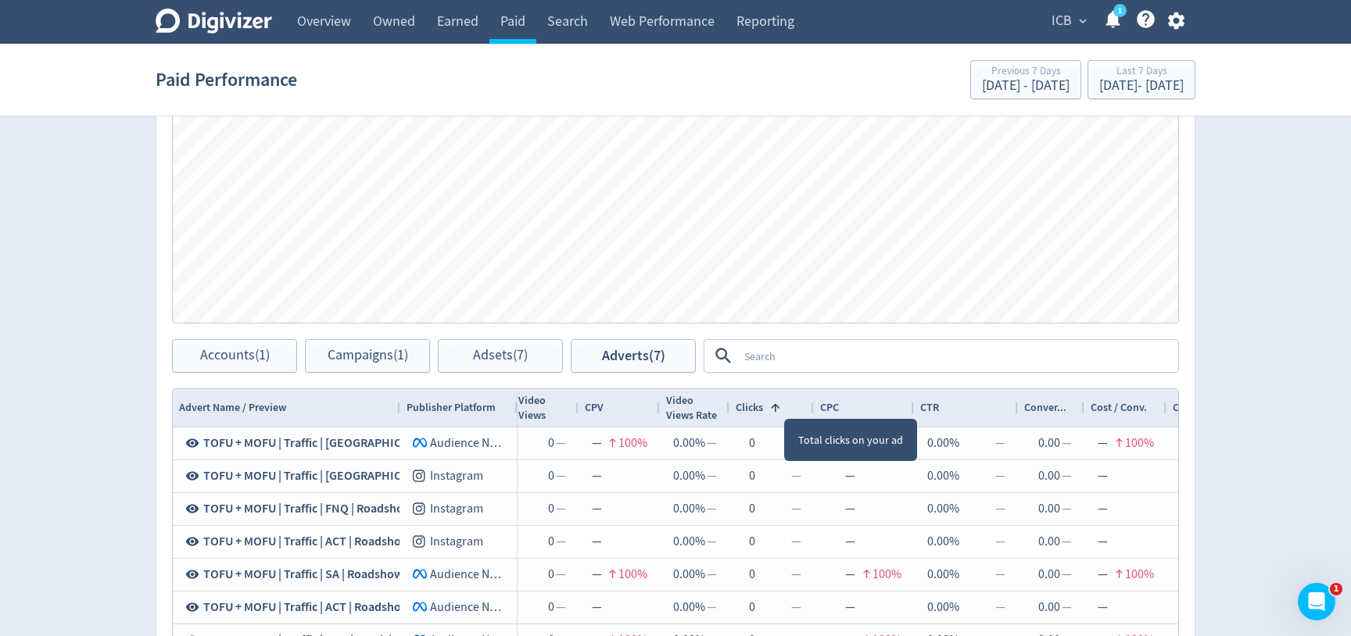
click at [761, 403] on span "Clicks" at bounding box center [748, 407] width 27 height 15
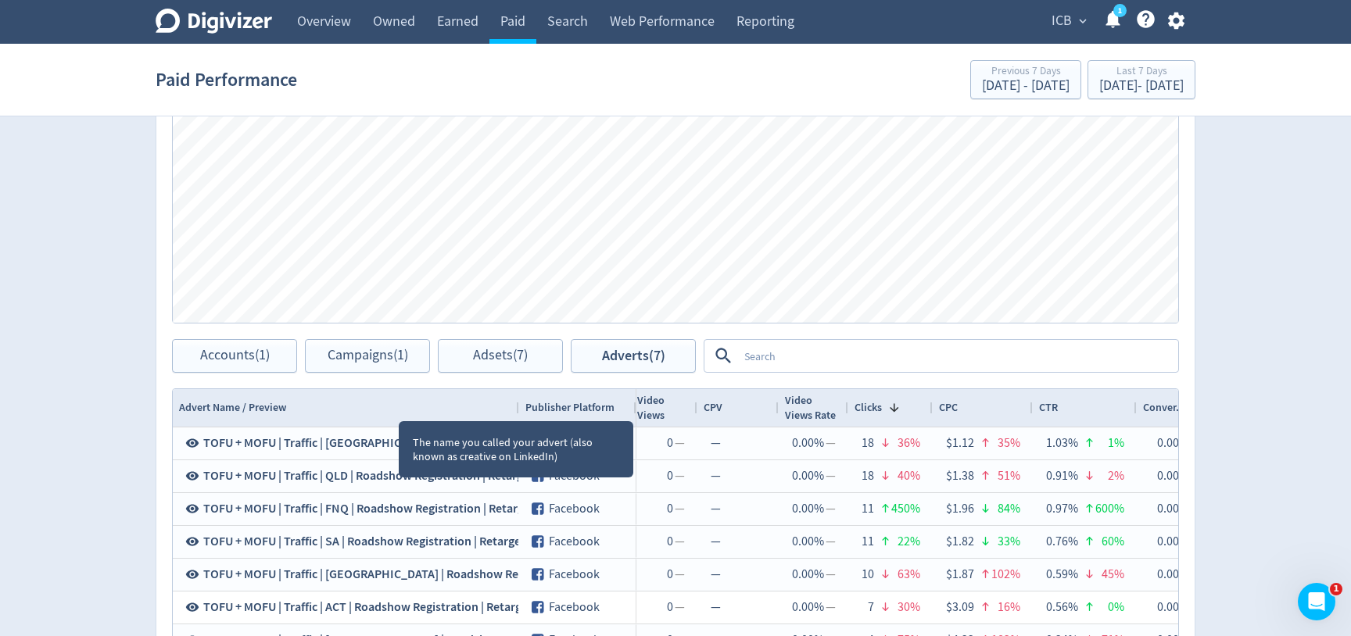
drag, startPoint x: 399, startPoint y: 407, endPoint x: 558, endPoint y: 400, distance: 159.6
click at [521, 400] on div at bounding box center [518, 408] width 6 height 38
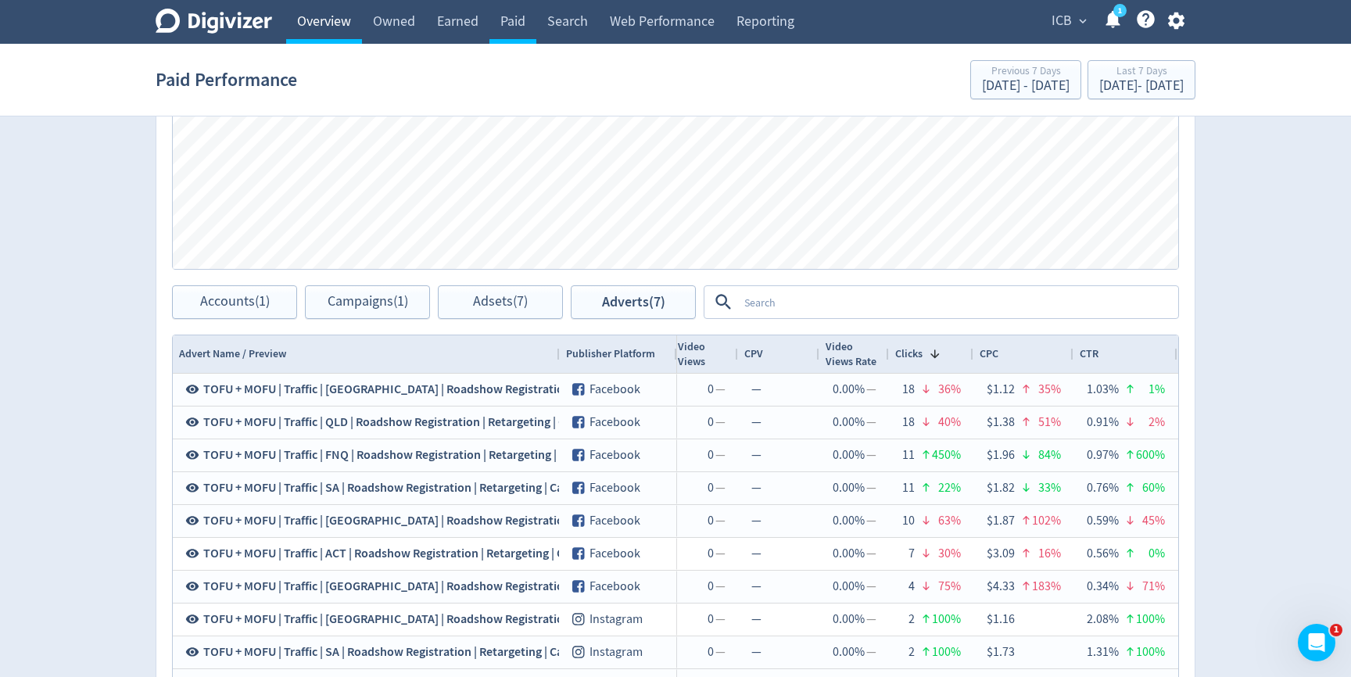
click at [332, 20] on link "Overview" at bounding box center [324, 22] width 76 height 44
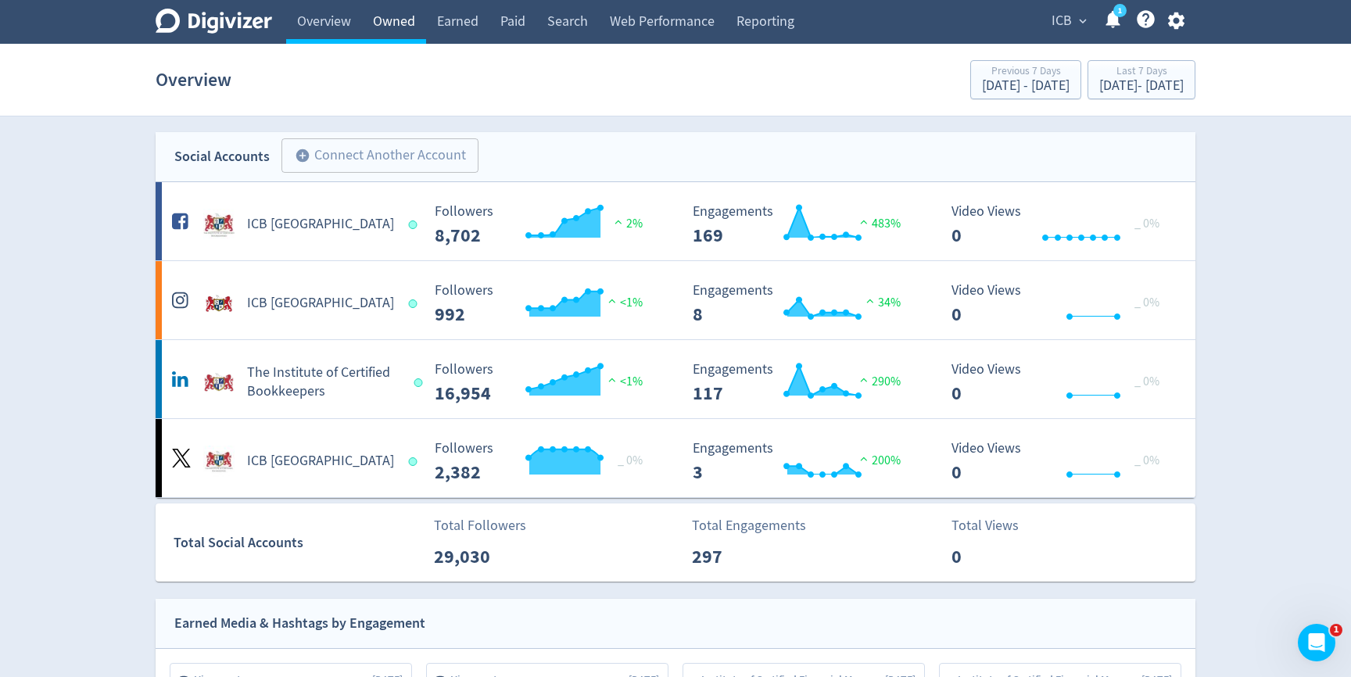
click at [389, 19] on link "Owned" at bounding box center [394, 22] width 64 height 44
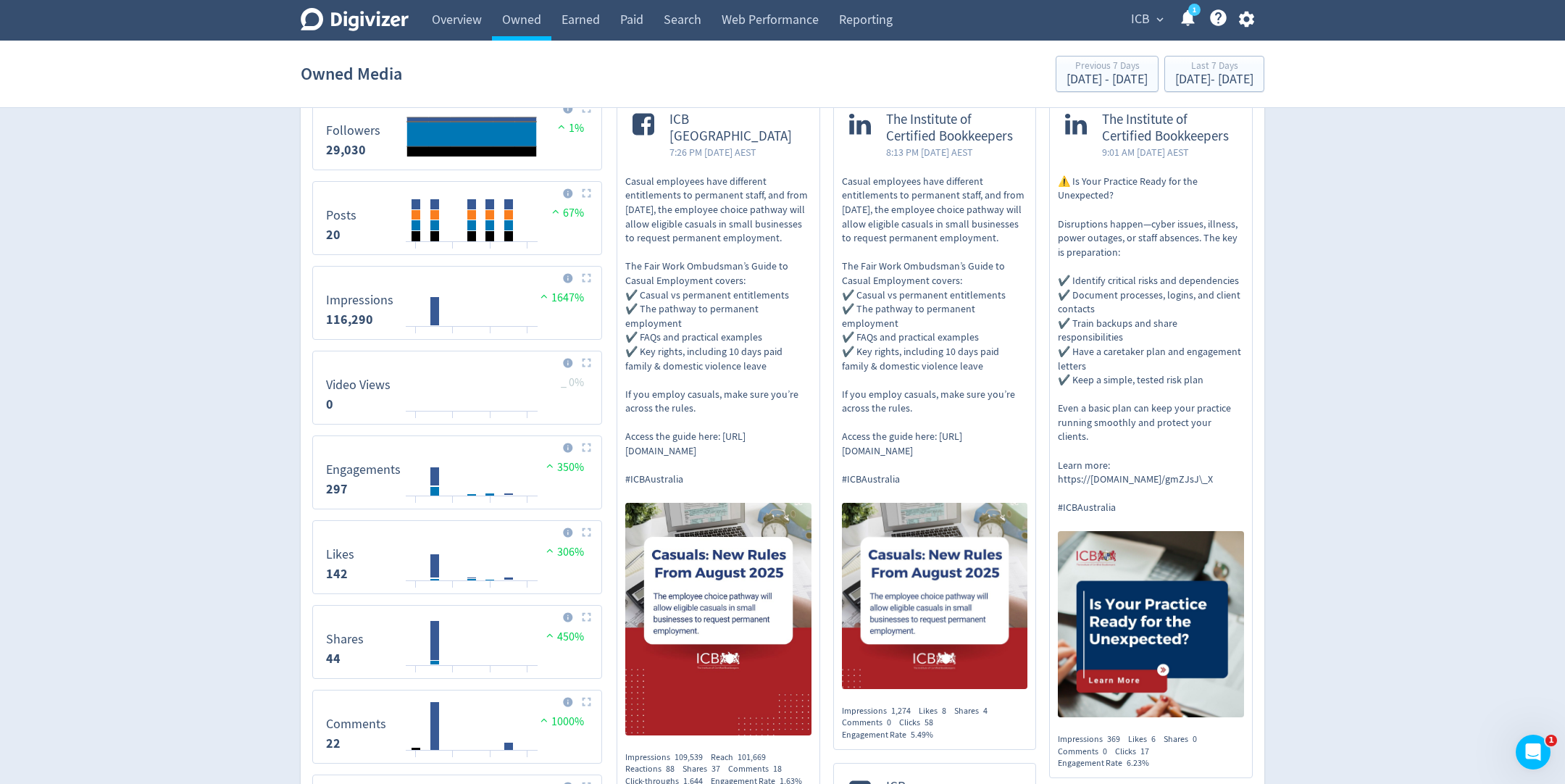
scroll to position [559, 0]
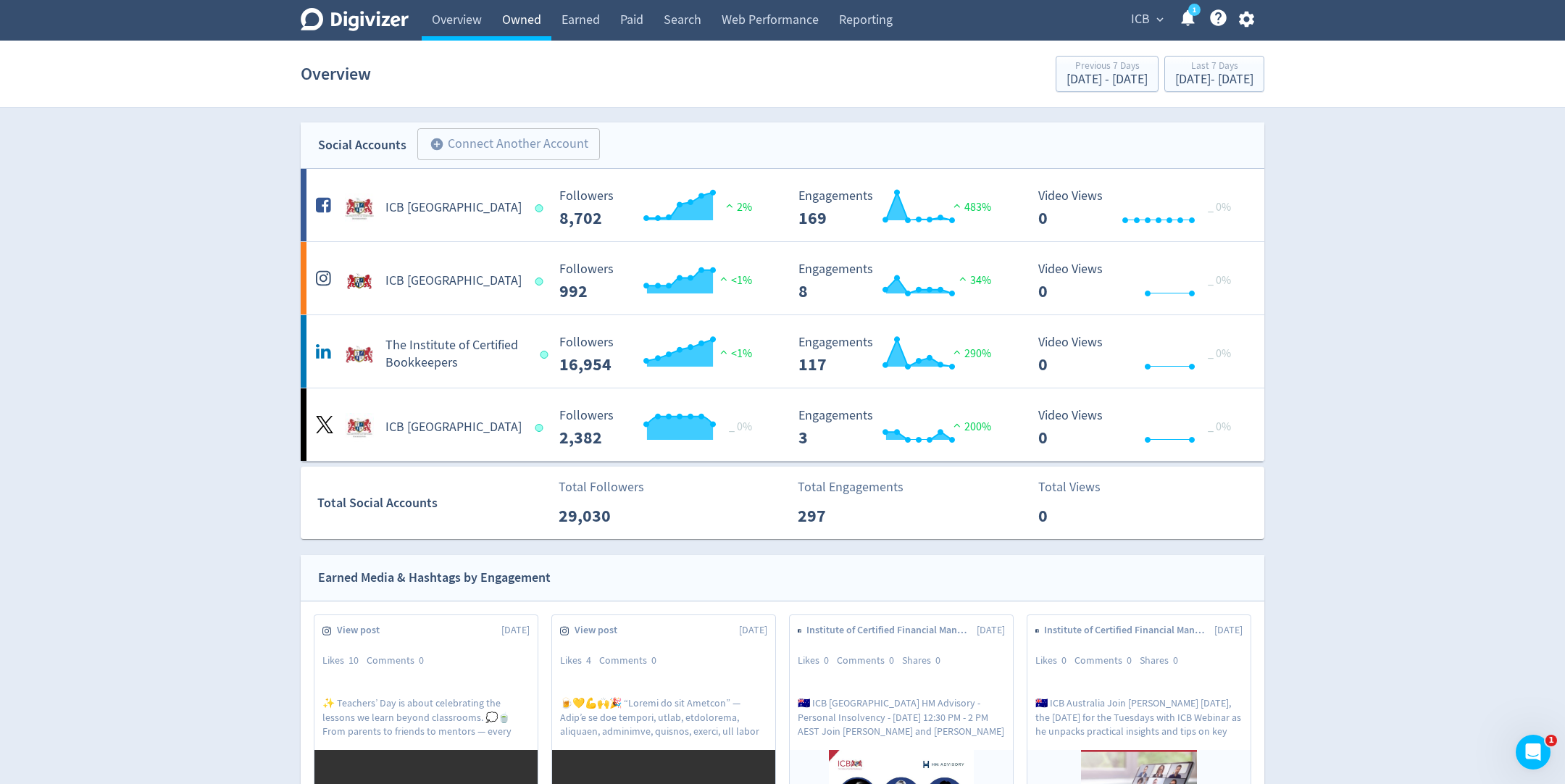
click at [536, 33] on link "Owned" at bounding box center [522, 20] width 59 height 41
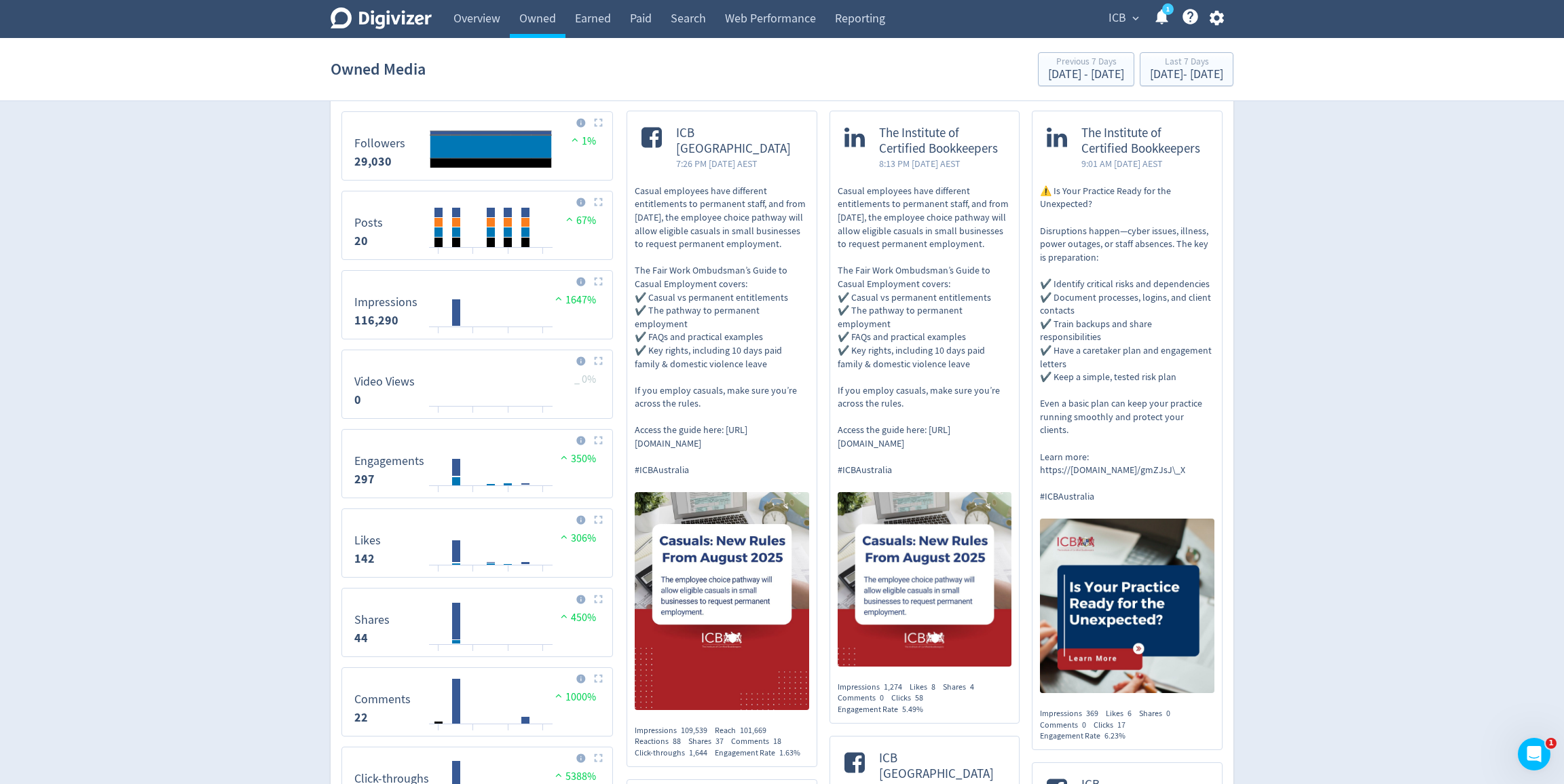
scroll to position [511, 0]
